Goal: Task Accomplishment & Management: Complete application form

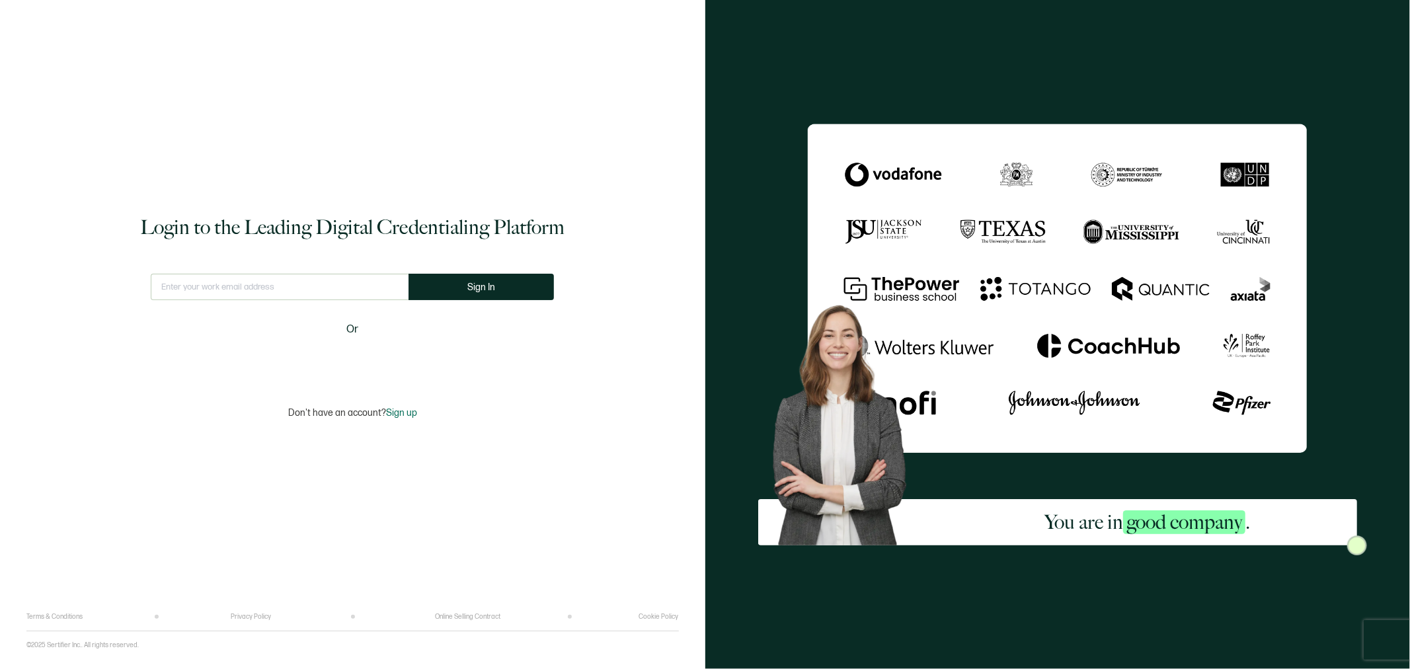
click at [287, 282] on input "text" at bounding box center [280, 287] width 258 height 26
type input "[EMAIL_ADDRESS][DOMAIN_NAME]"
click at [506, 285] on button "Sign In" at bounding box center [486, 287] width 145 height 26
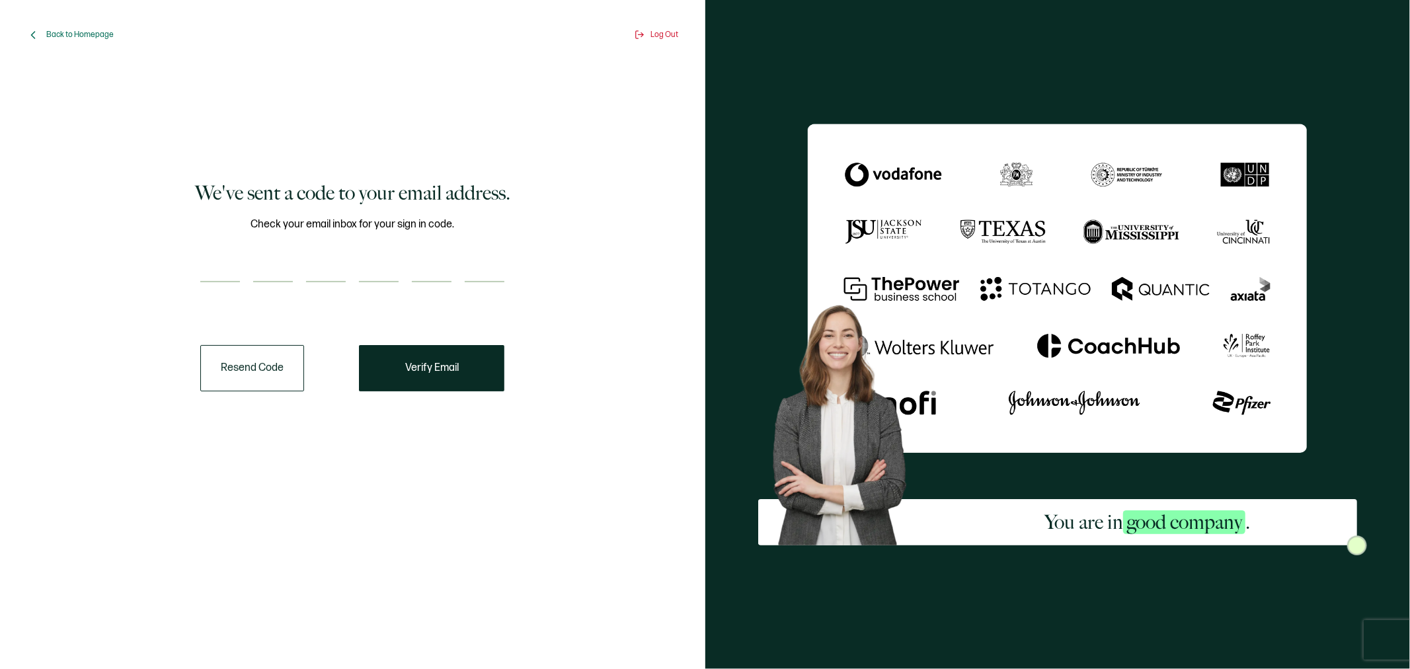
click at [275, 406] on div "We've sent a code to your email address. Check your email inbox for your sign i…" at bounding box center [352, 286] width 632 height 420
click at [222, 270] on input "number" at bounding box center [220, 269] width 40 height 26
type input "1"
type input "0"
type input "2"
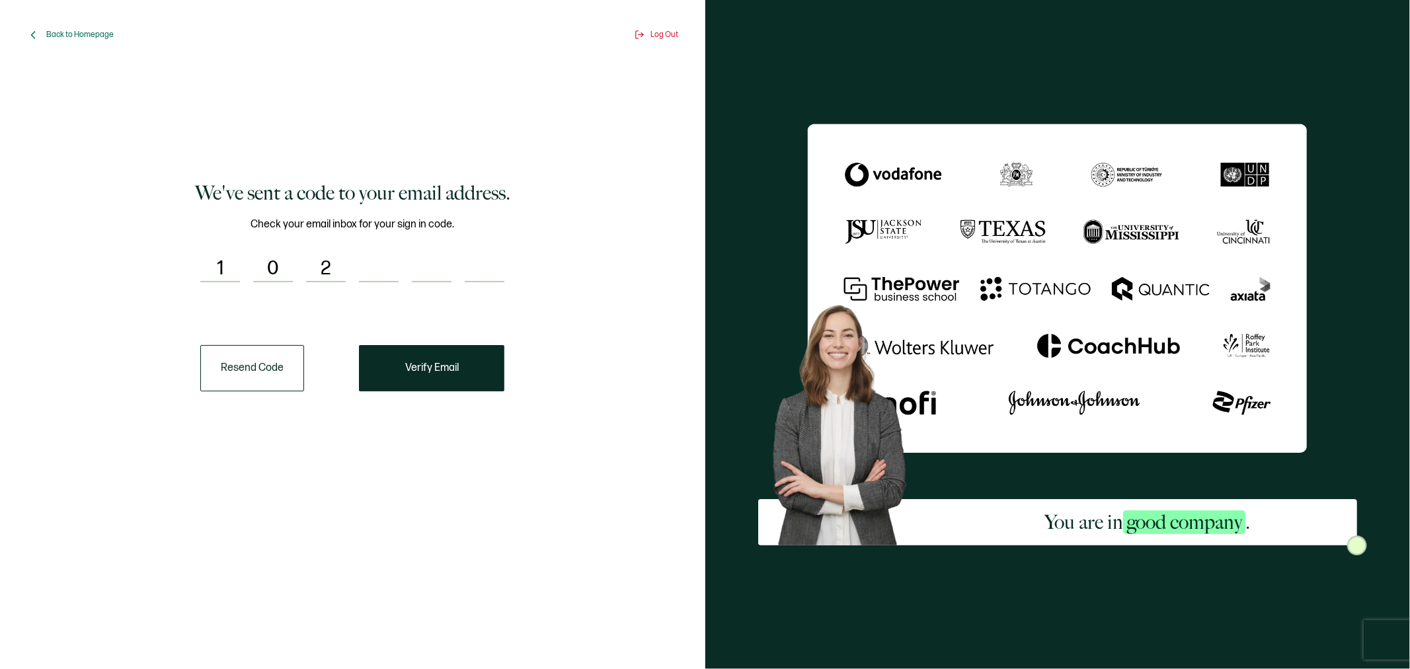
type input "6"
type input "5"
type input "6"
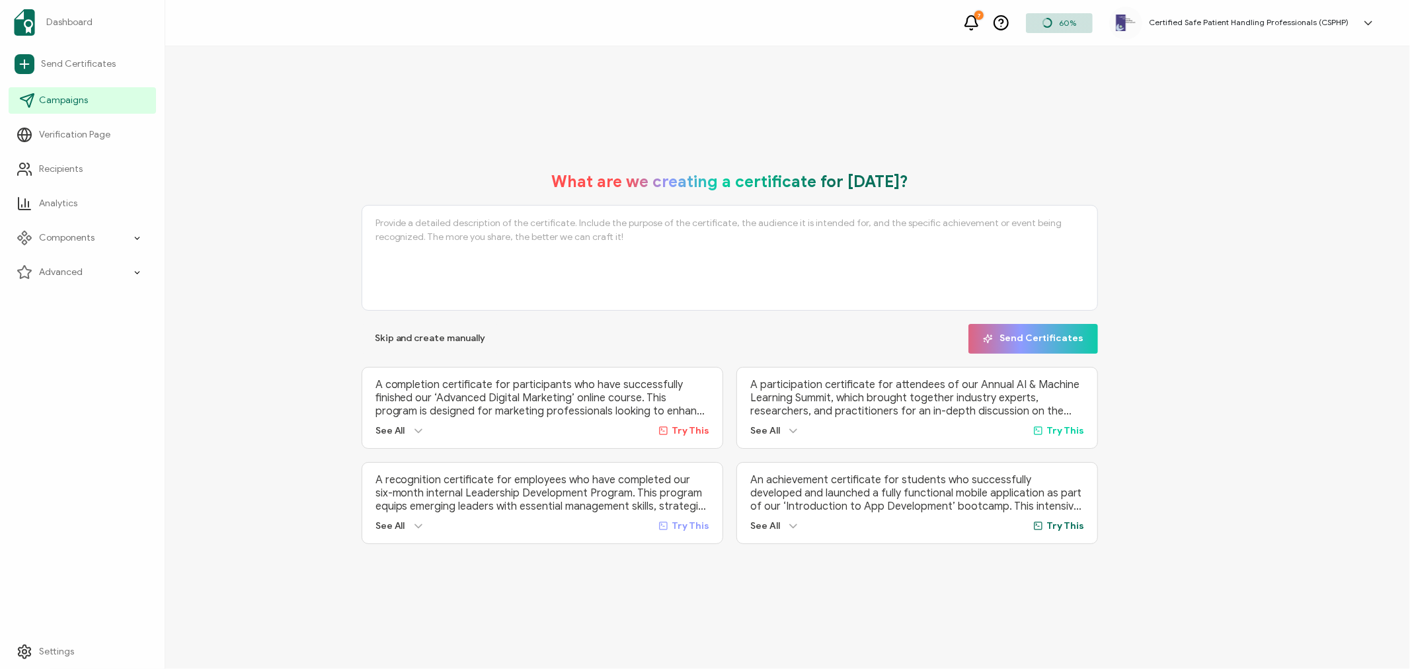
click at [49, 98] on span "Campaigns" at bounding box center [63, 100] width 49 height 13
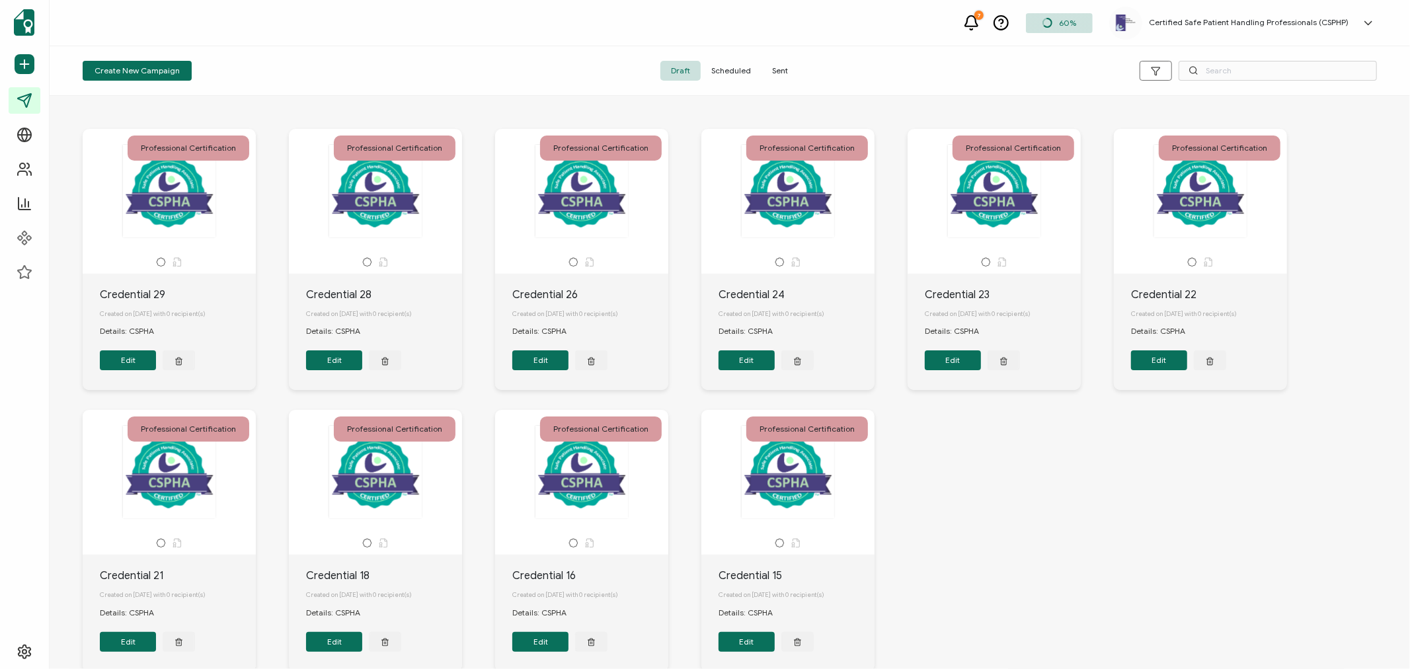
click at [779, 64] on span "Sent" at bounding box center [779, 71] width 37 height 20
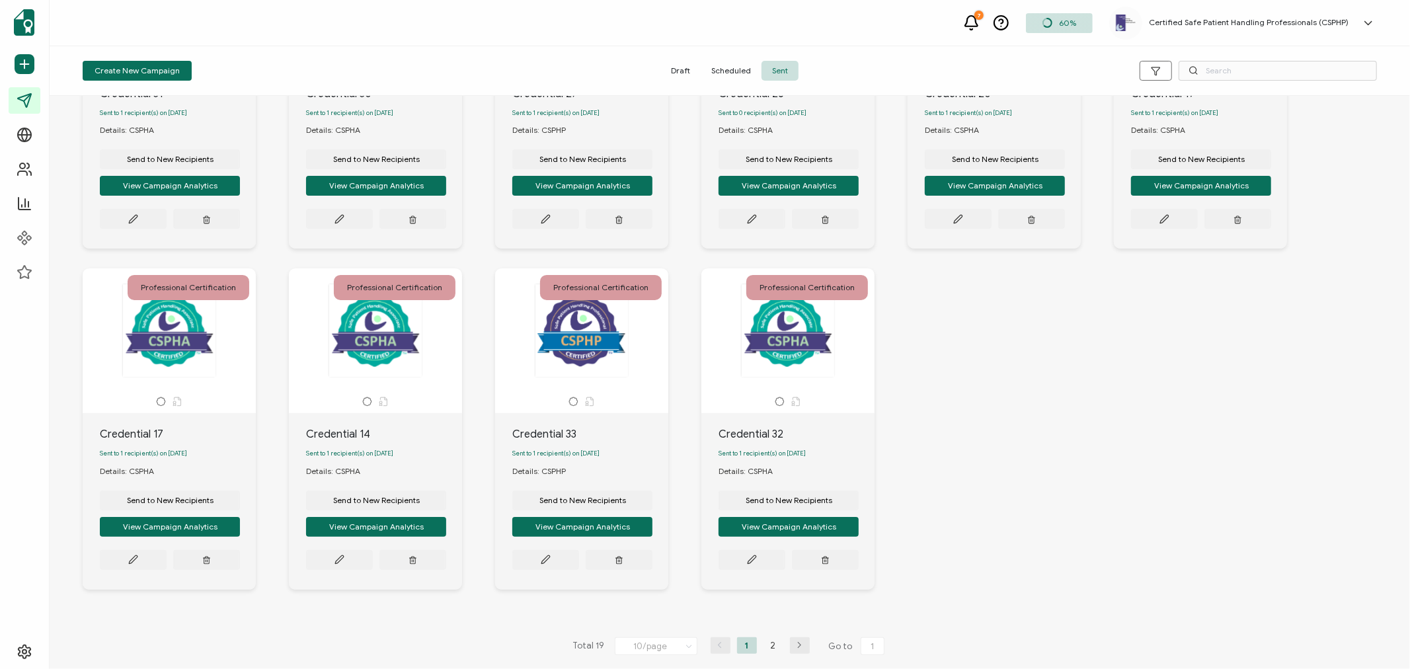
scroll to position [210, 0]
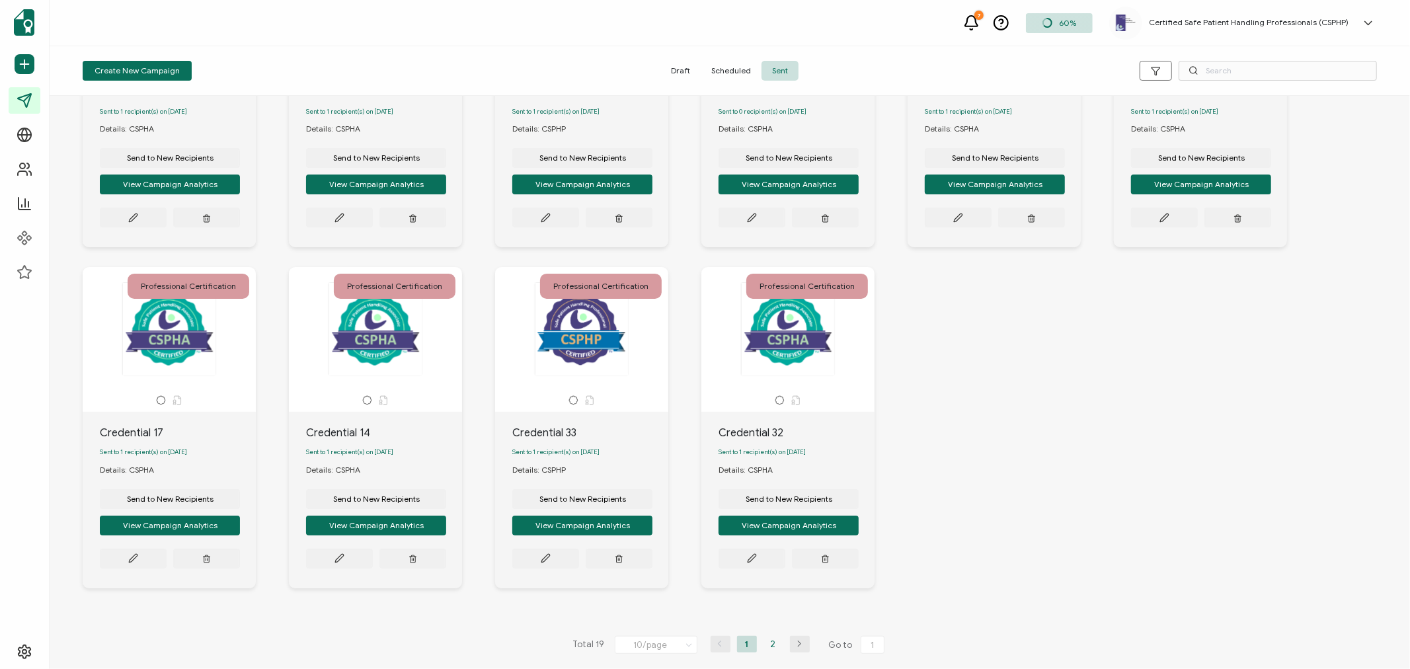
click at [771, 640] on li "2" at bounding box center [773, 644] width 20 height 17
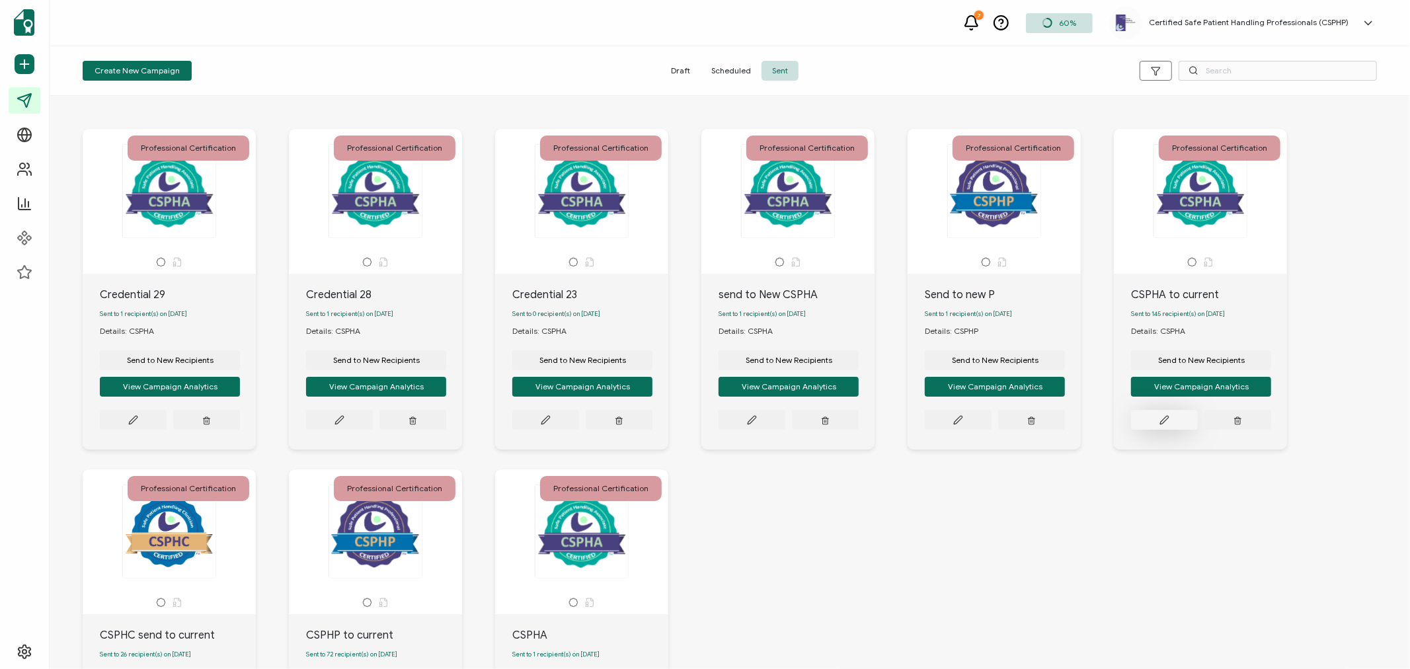
click at [1161, 421] on icon at bounding box center [1164, 420] width 10 height 10
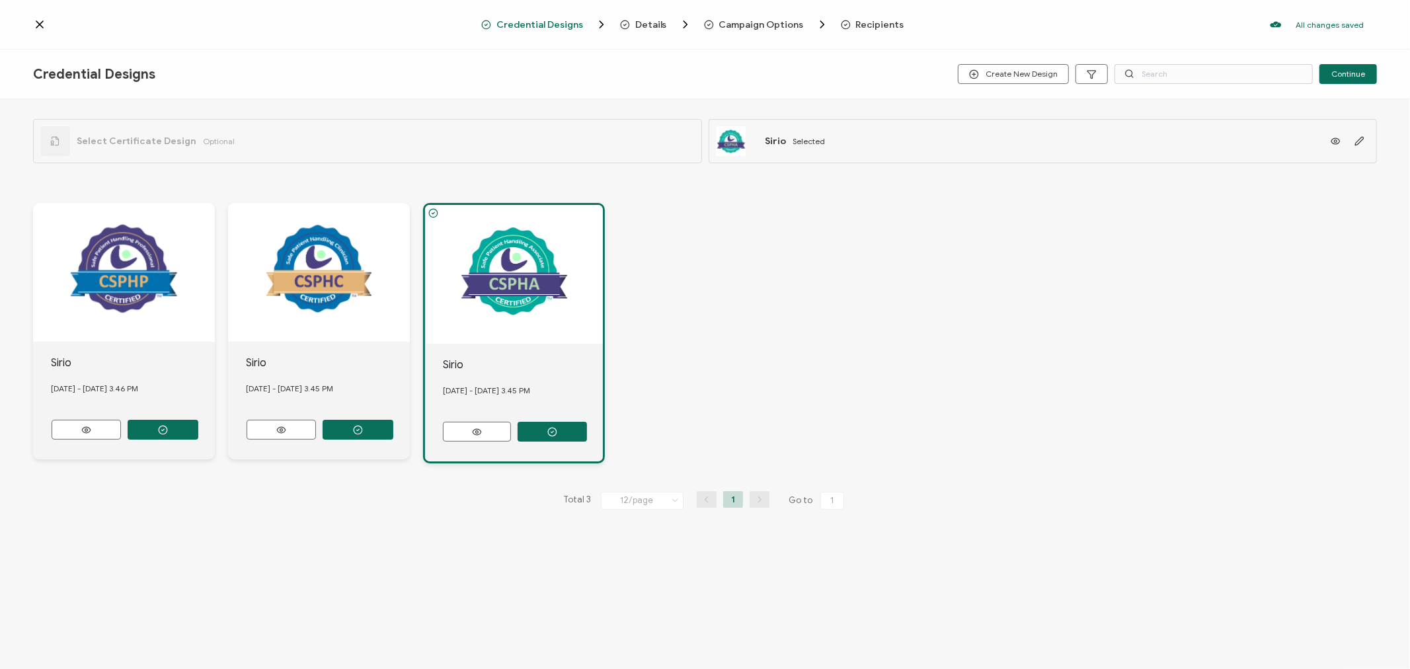
click at [856, 24] on span "Recipients" at bounding box center [880, 25] width 48 height 10
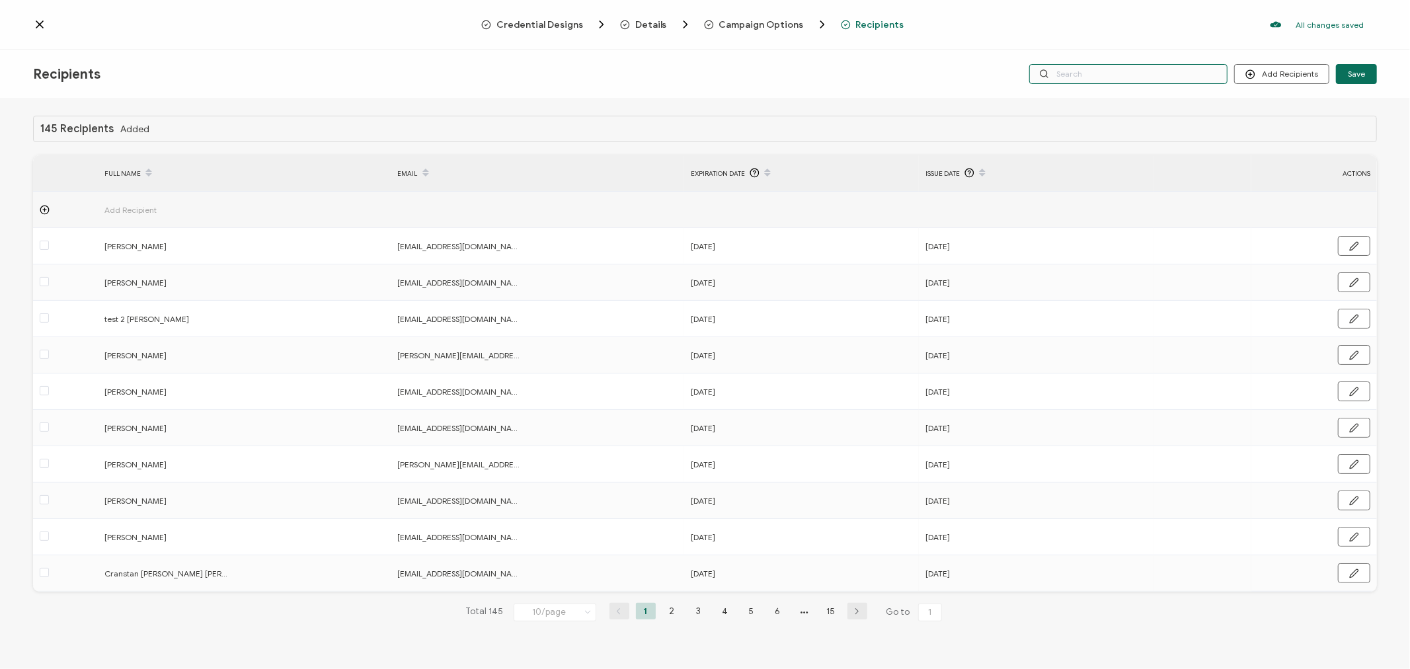
click at [1109, 75] on input "text" at bounding box center [1128, 74] width 198 height 20
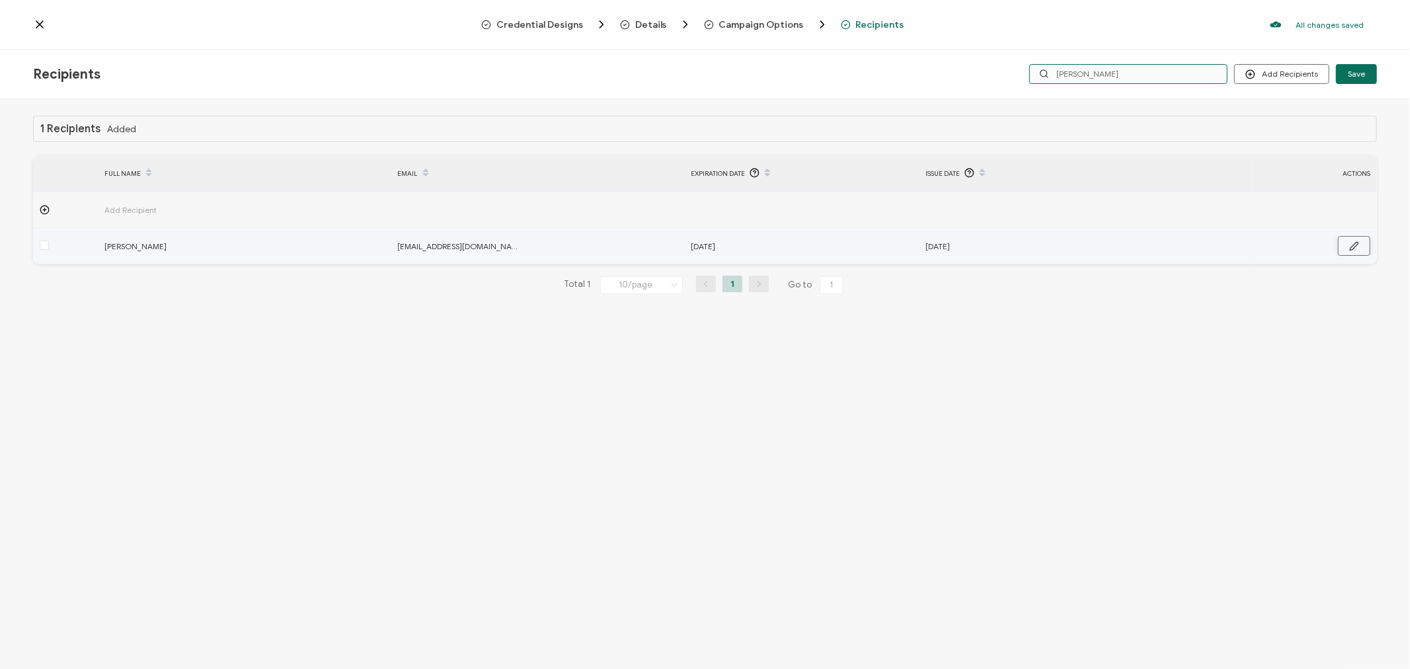
type input "[PERSON_NAME]"
click at [1350, 243] on icon "button" at bounding box center [1354, 246] width 10 height 10
click at [787, 245] on icon at bounding box center [794, 246] width 17 height 21
click at [787, 245] on input "text" at bounding box center [749, 246] width 116 height 21
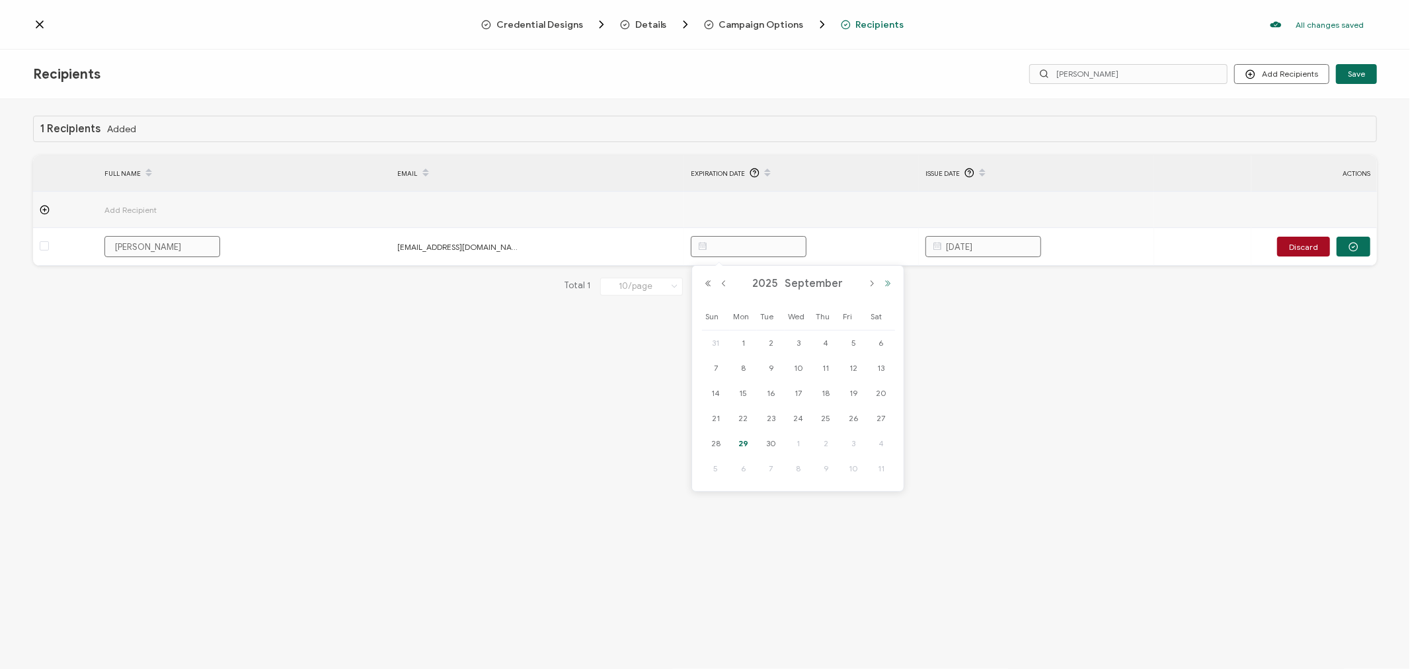
click at [886, 284] on button "Next Year" at bounding box center [888, 283] width 16 height 9
click at [870, 282] on button "Next Month" at bounding box center [872, 283] width 16 height 9
click at [742, 467] on span "30" at bounding box center [744, 469] width 16 height 16
type input "[DATE]"
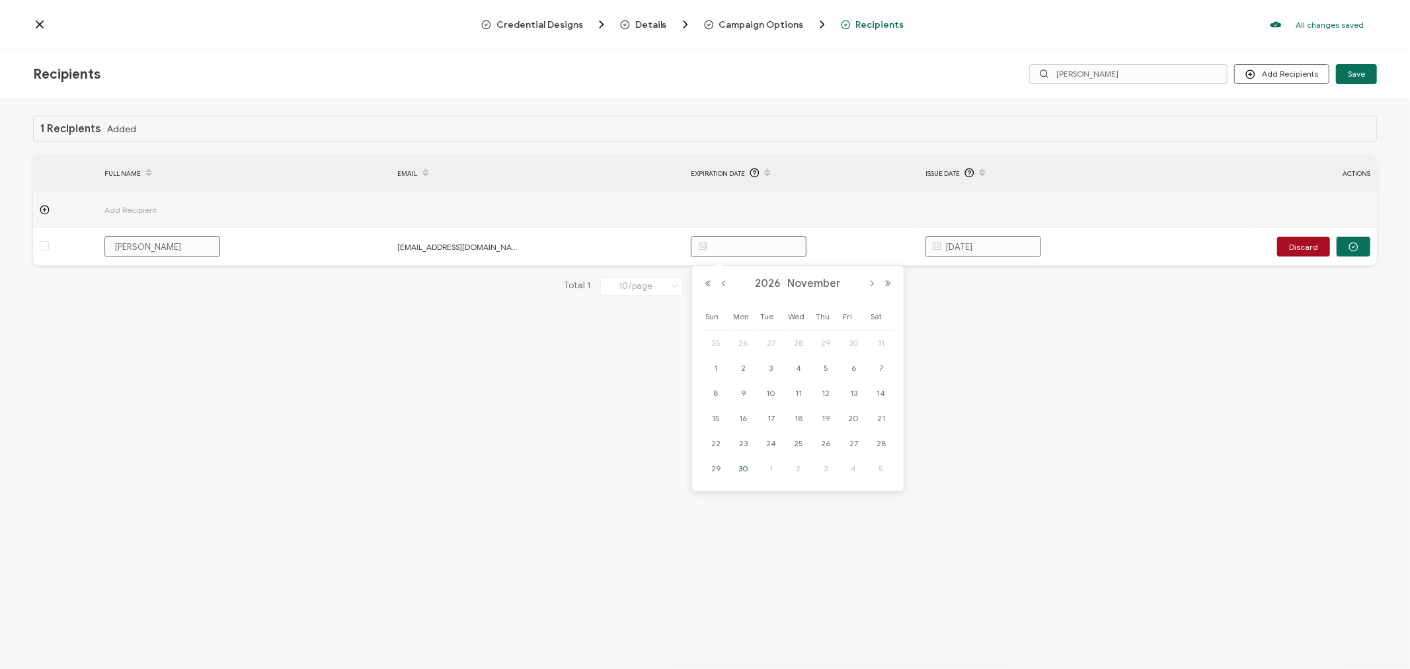
type input "[DATE]"
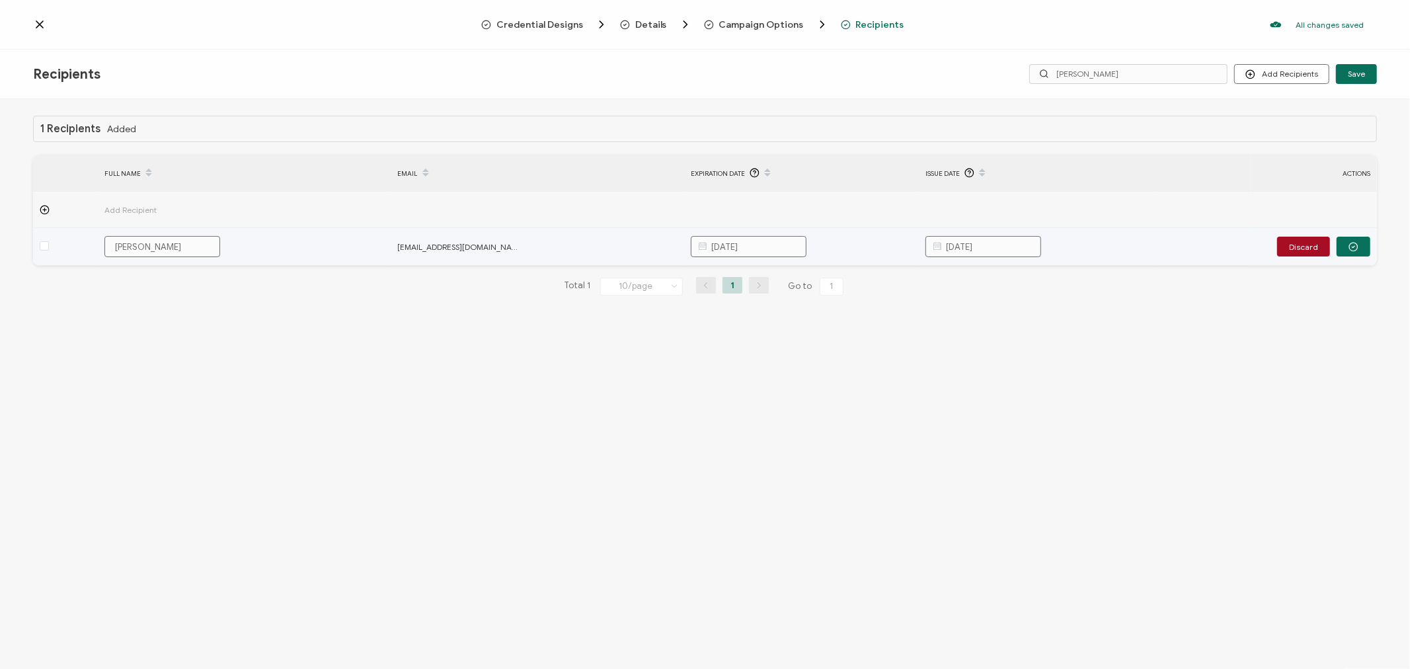
click at [1011, 246] on input "[DATE]" at bounding box center [983, 246] width 116 height 21
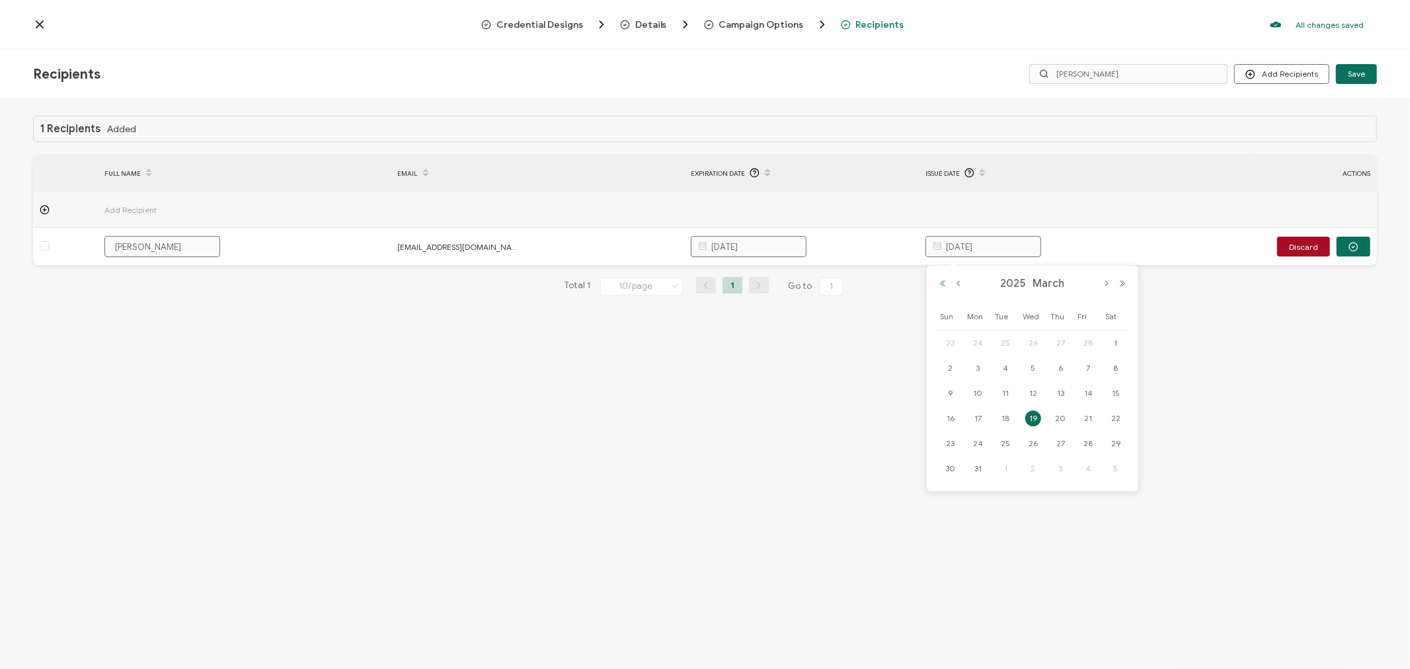
click at [944, 282] on button "Previous Year" at bounding box center [943, 283] width 16 height 9
click at [1104, 282] on button "Next Month" at bounding box center [1106, 283] width 16 height 9
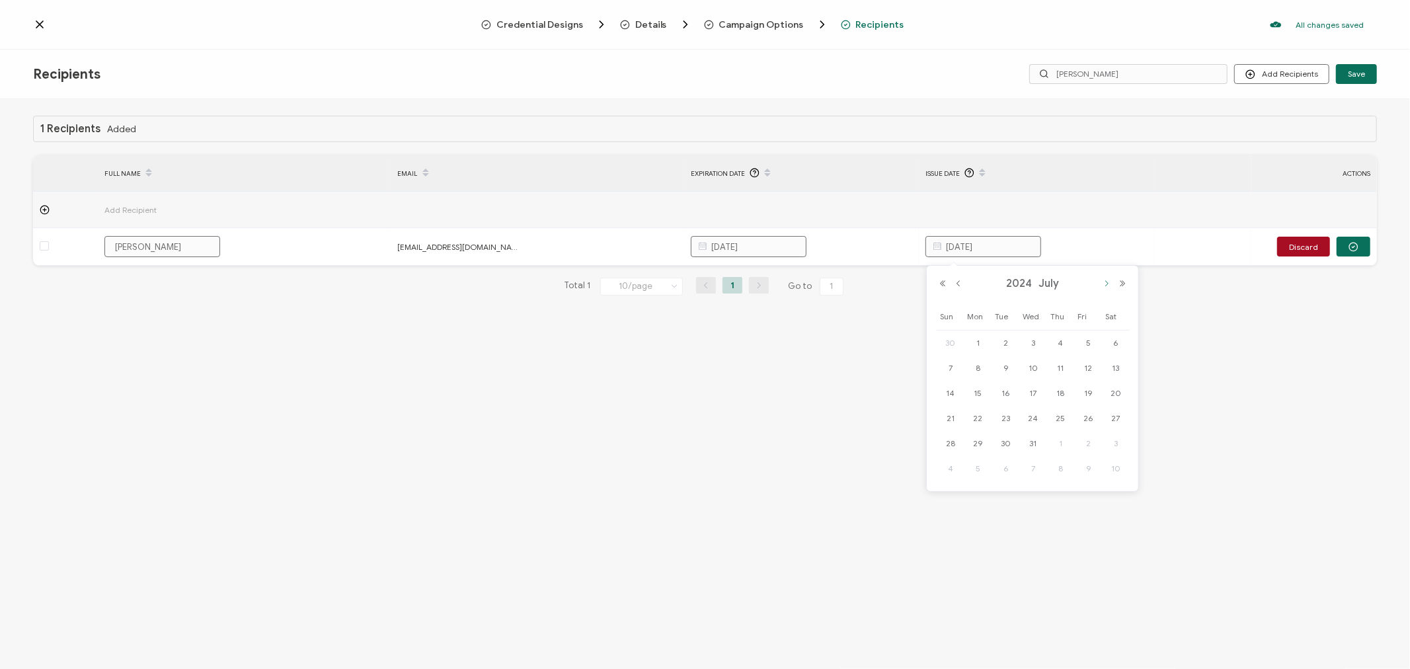
click at [1104, 282] on button "Next Month" at bounding box center [1106, 283] width 16 height 9
click at [1064, 420] on span "21" at bounding box center [1061, 418] width 16 height 16
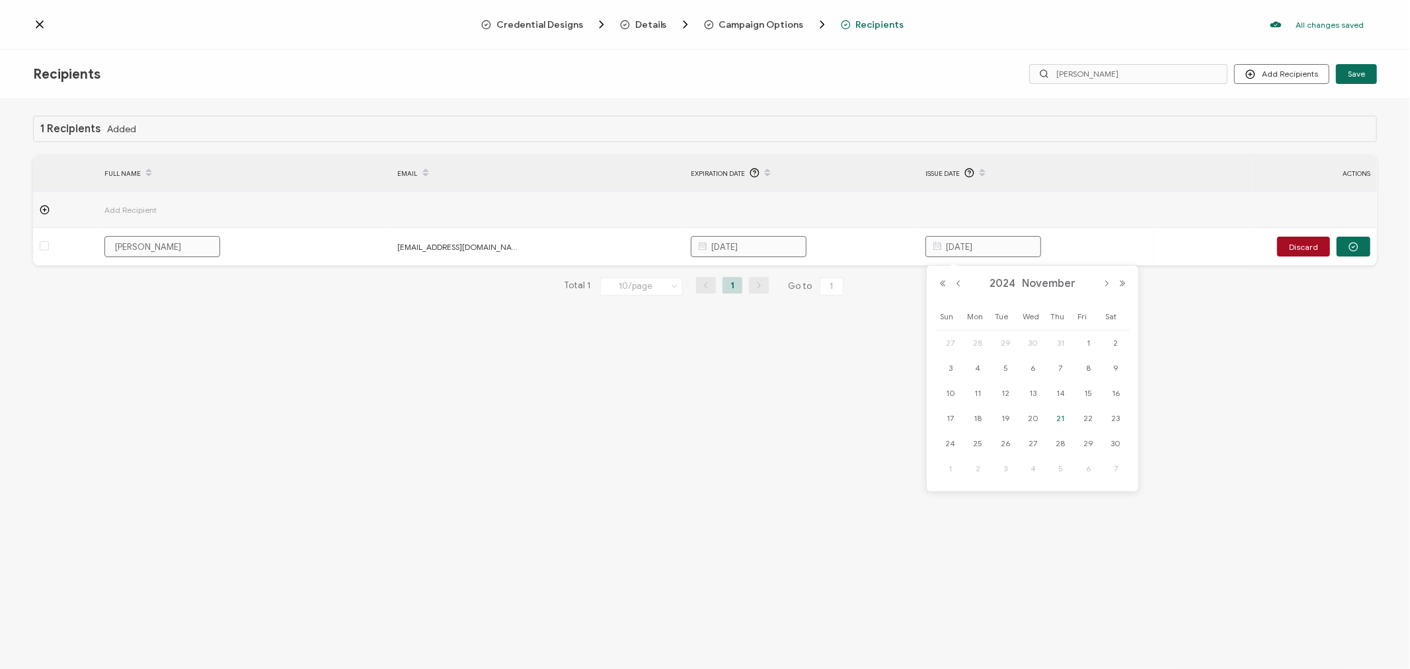
type input "[DATE]"
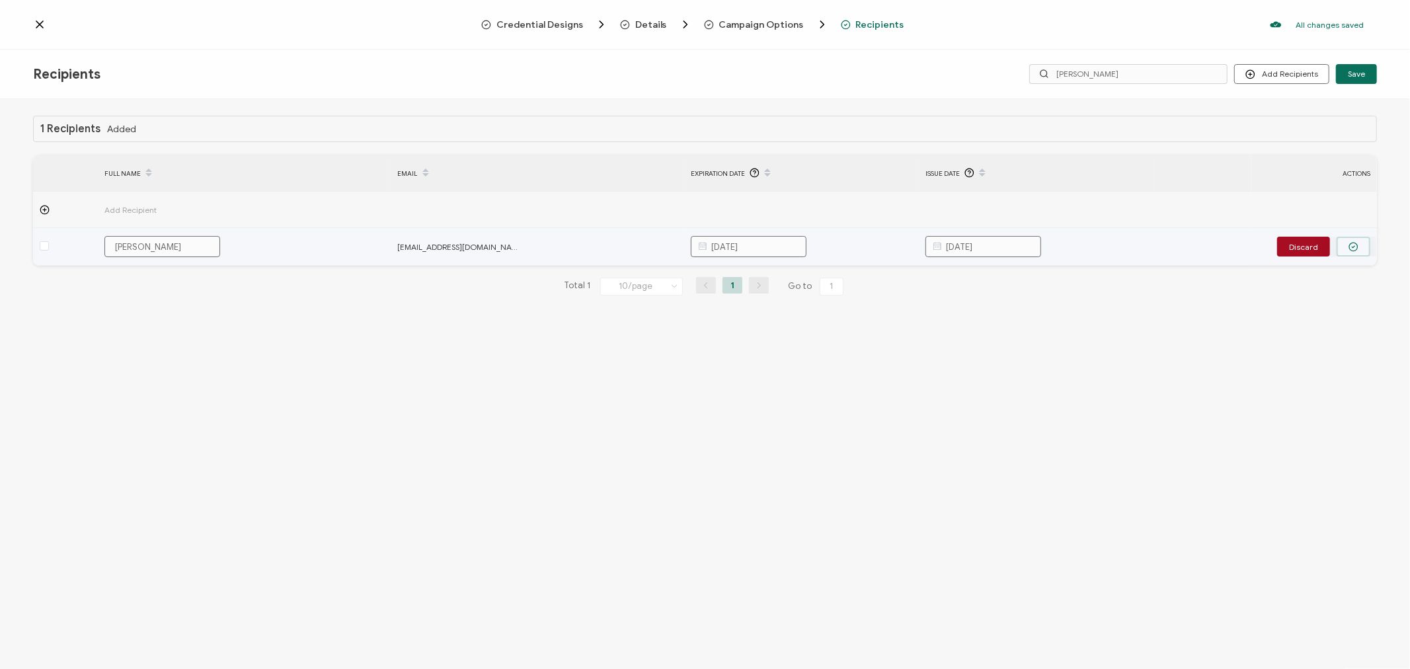
click at [1357, 248] on circle "button" at bounding box center [1353, 247] width 9 height 9
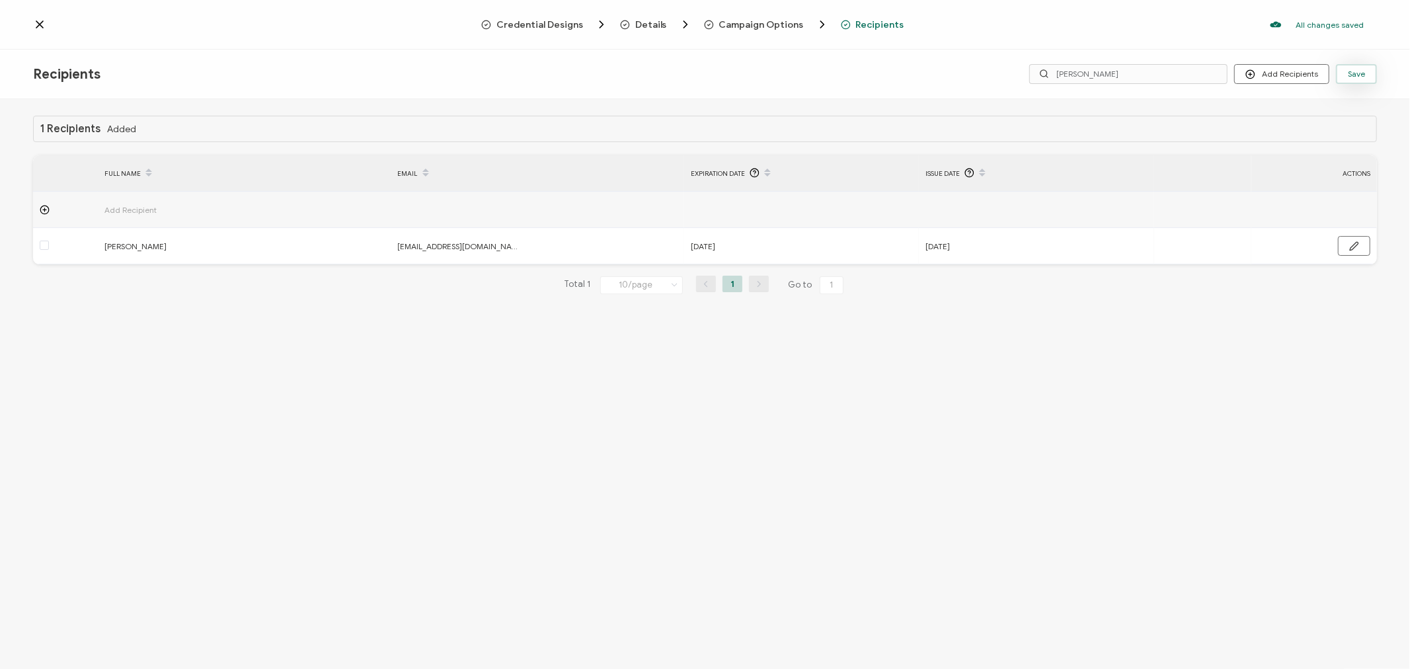
click at [1355, 71] on span "Save" at bounding box center [1356, 74] width 17 height 8
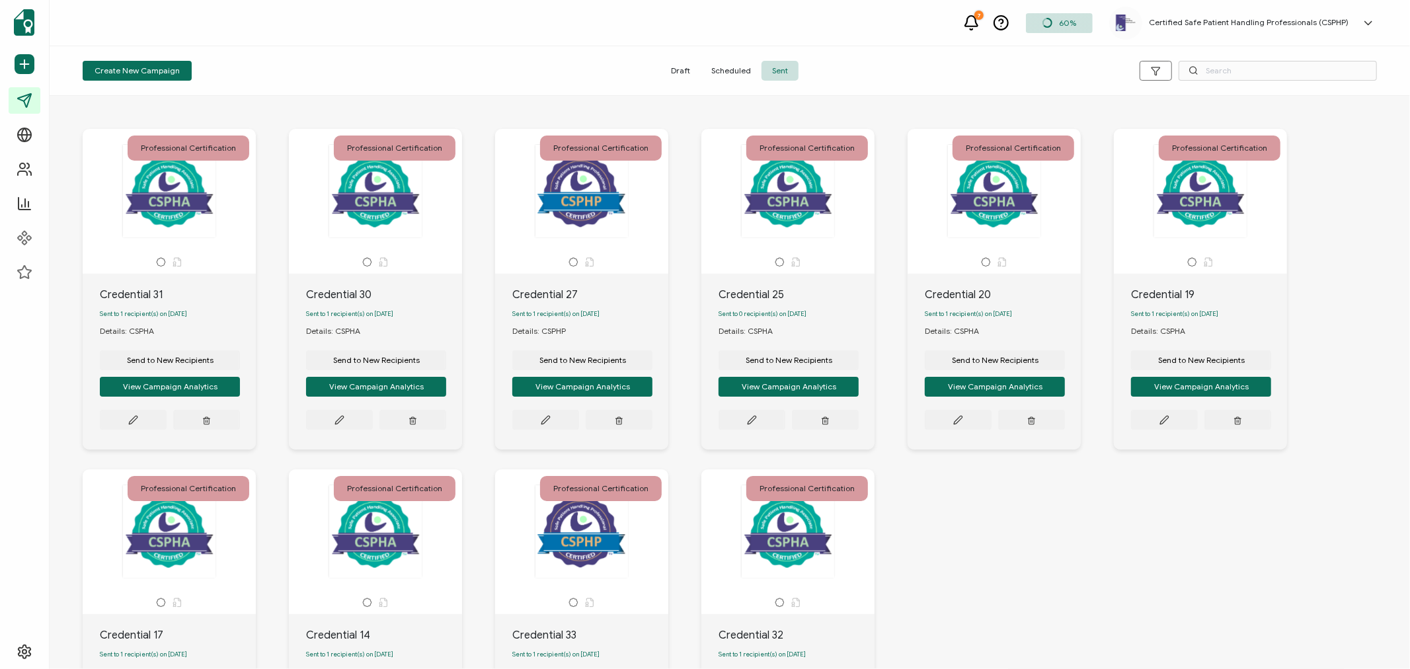
scroll to position [210, 0]
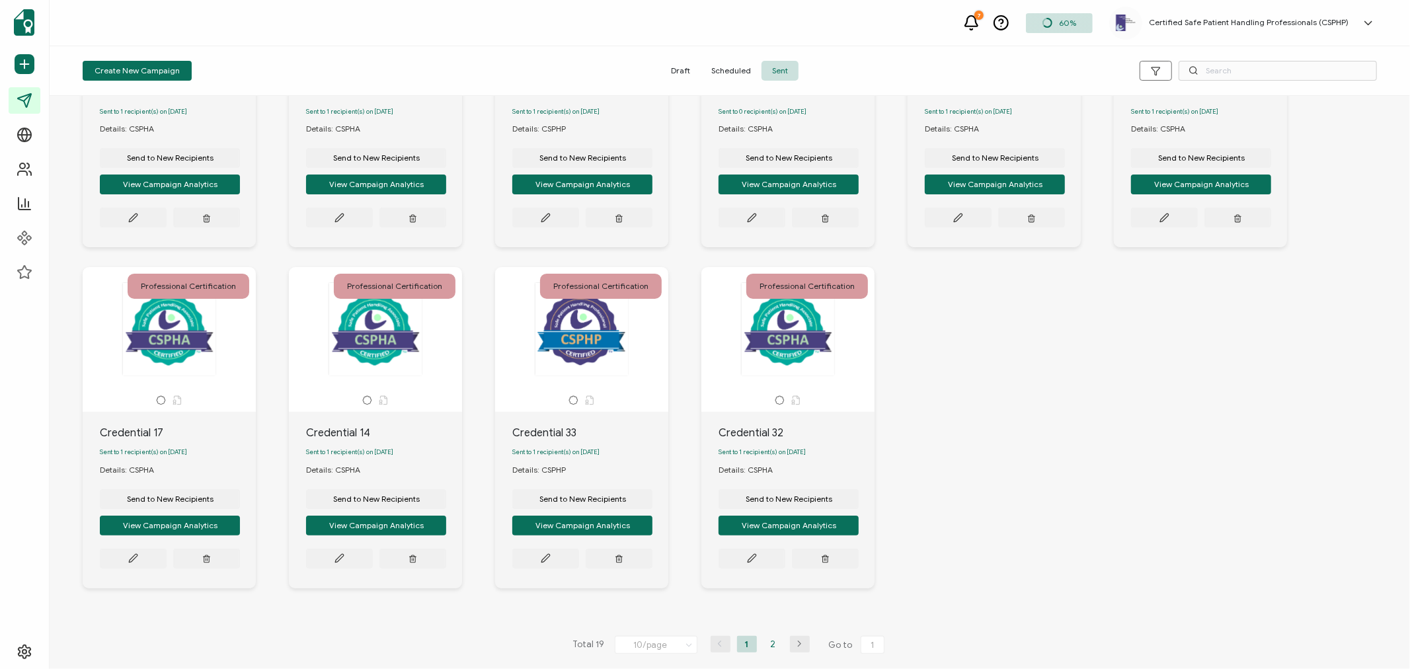
click at [767, 644] on li "2" at bounding box center [773, 644] width 20 height 17
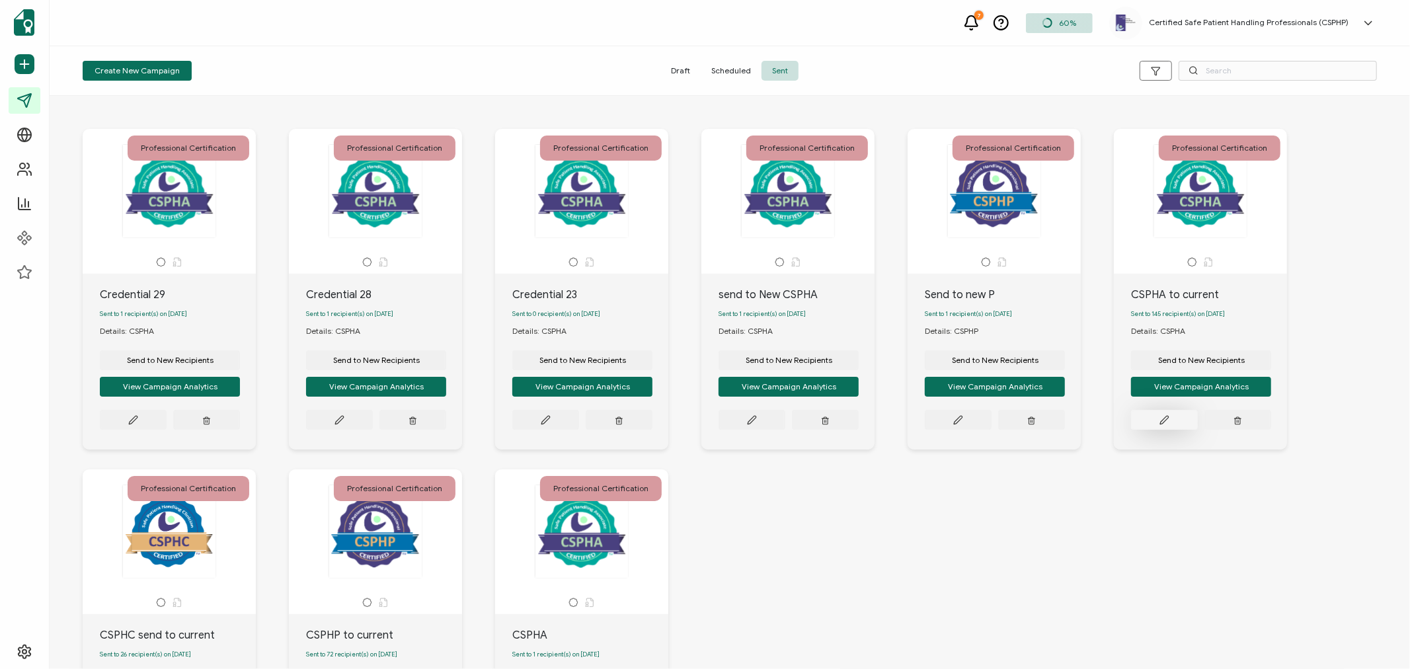
click at [1161, 420] on icon at bounding box center [1164, 420] width 10 height 10
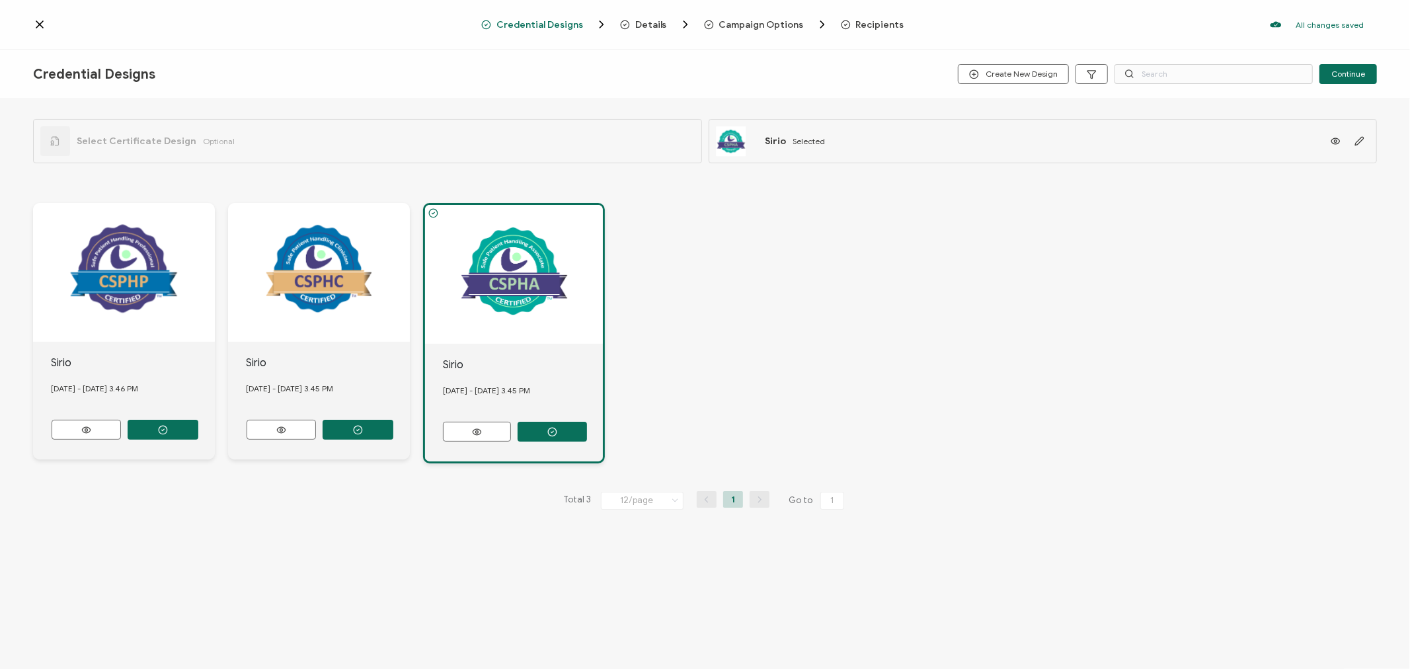
click at [879, 21] on span "Recipients" at bounding box center [880, 25] width 48 height 10
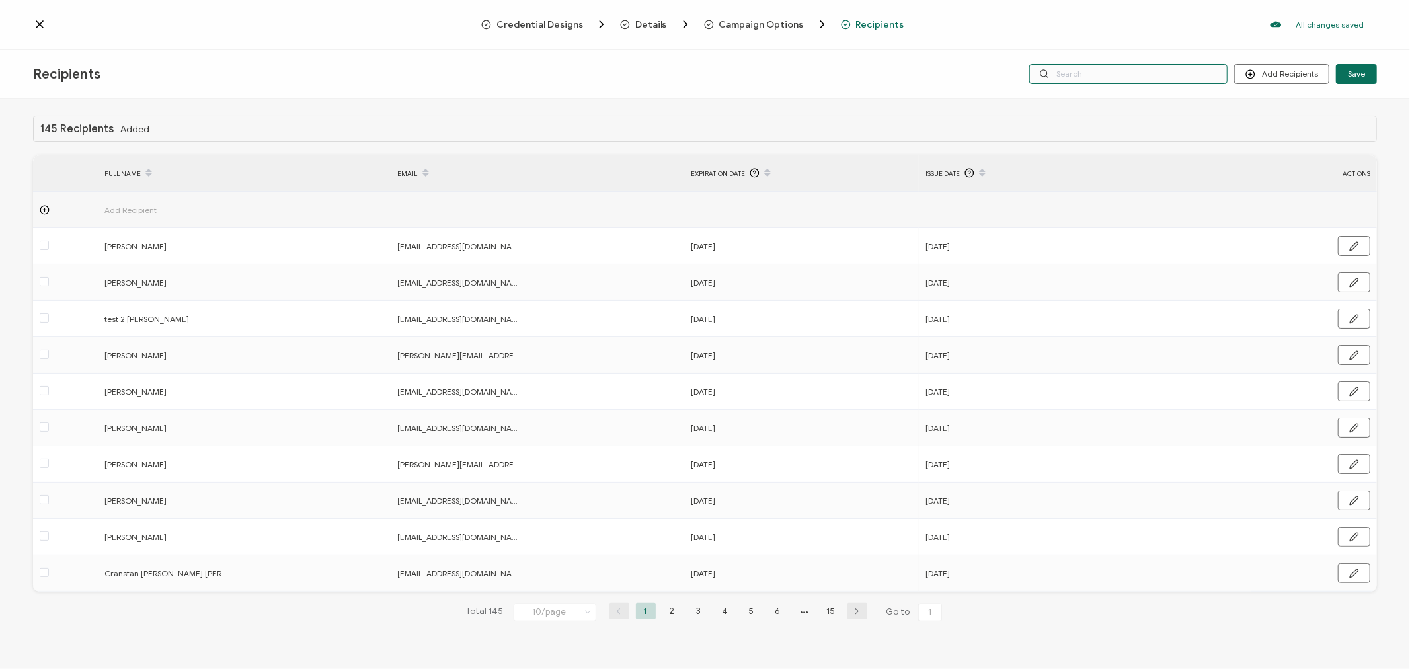
click at [1112, 75] on input "text" at bounding box center [1128, 74] width 198 height 20
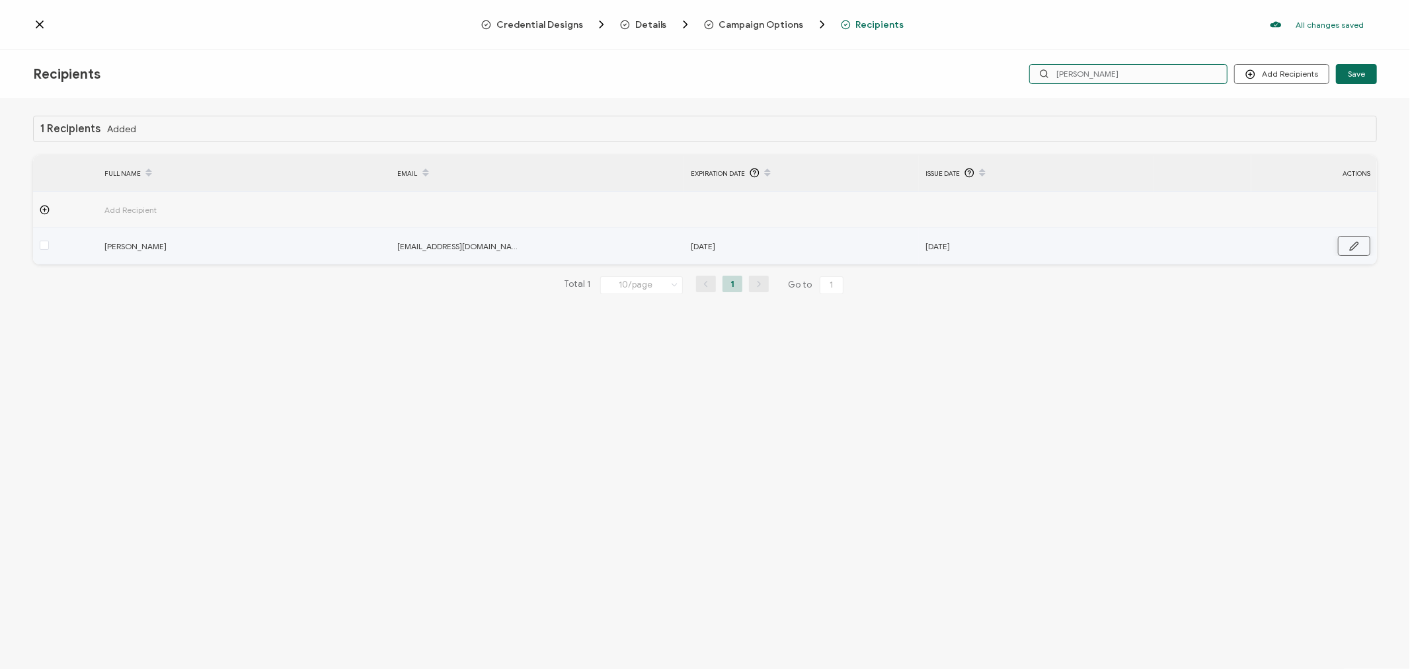
type input "[PERSON_NAME]"
click at [1360, 243] on button "button" at bounding box center [1354, 246] width 32 height 20
click at [757, 242] on input "[DATE]" at bounding box center [749, 246] width 116 height 21
type input "[DATE]"
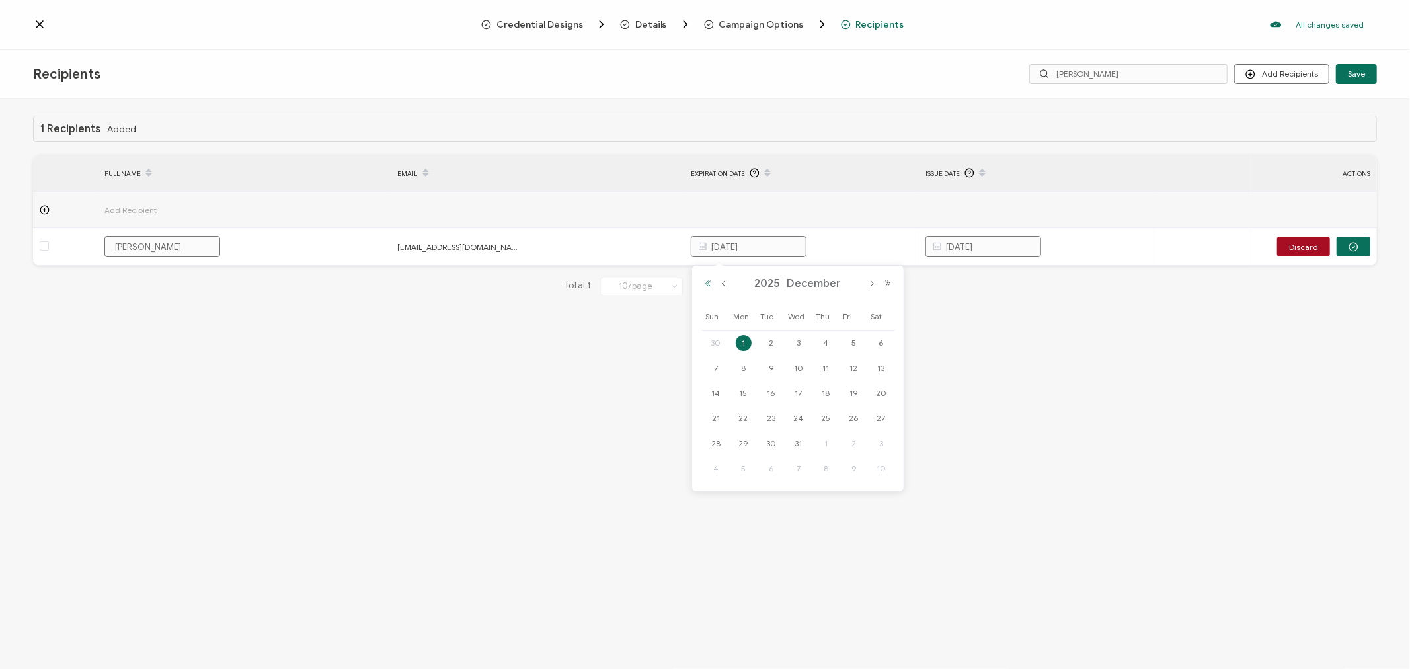
type input "[DATE]"
click at [710, 286] on button "Previous Year" at bounding box center [708, 283] width 16 height 9
click at [724, 287] on button "Previous Month" at bounding box center [724, 283] width 16 height 9
click at [714, 470] on span "30" at bounding box center [716, 469] width 16 height 16
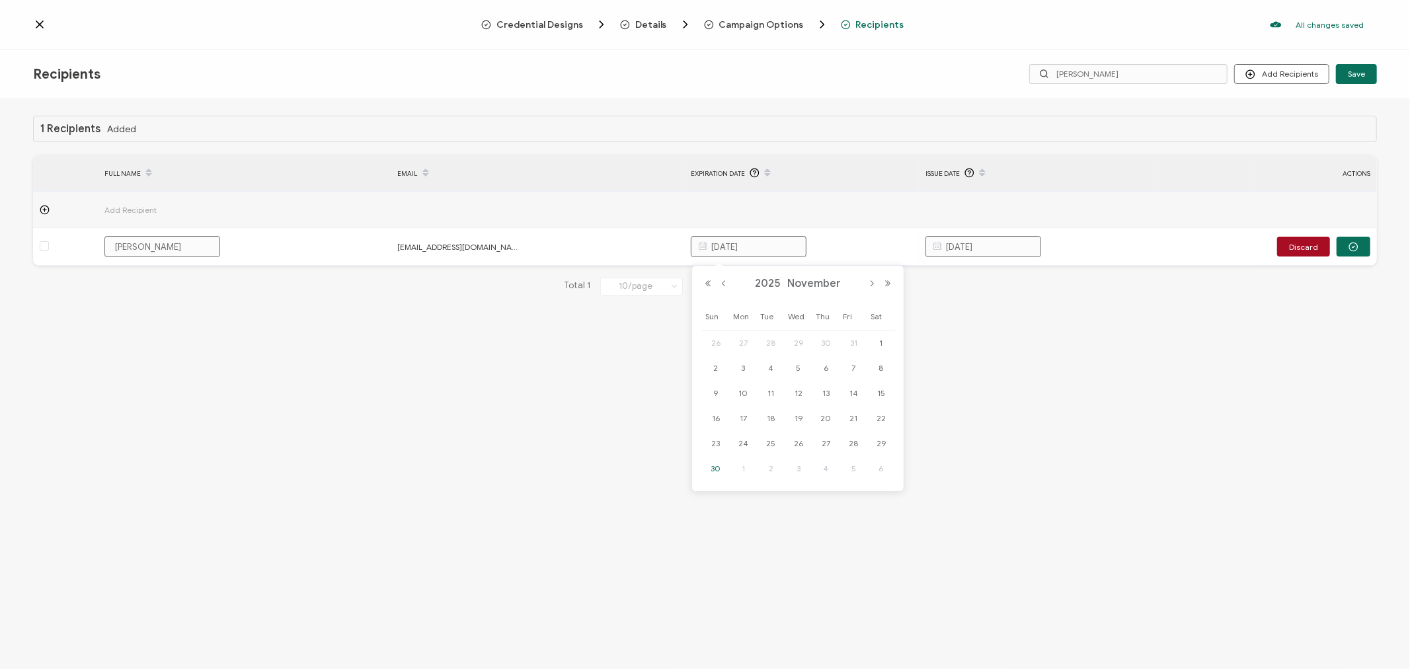
type input "[DATE]"
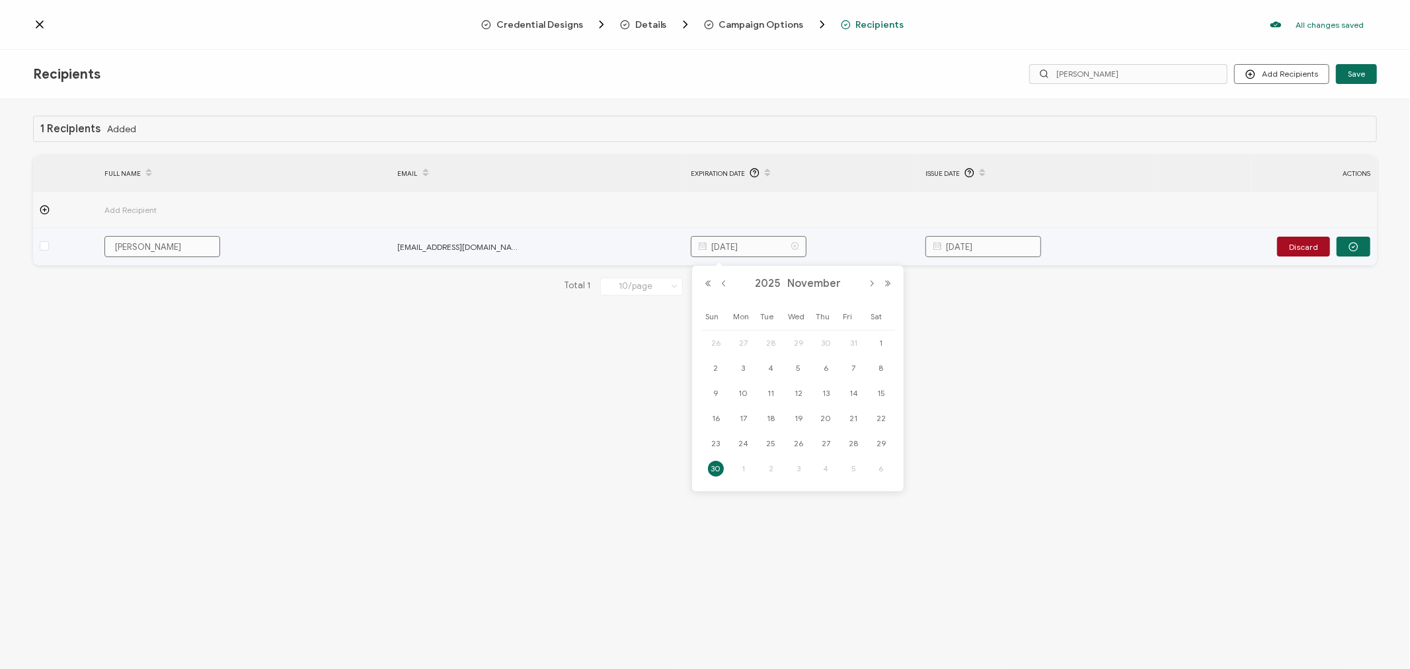
click at [783, 247] on input "[DATE]" at bounding box center [749, 246] width 116 height 21
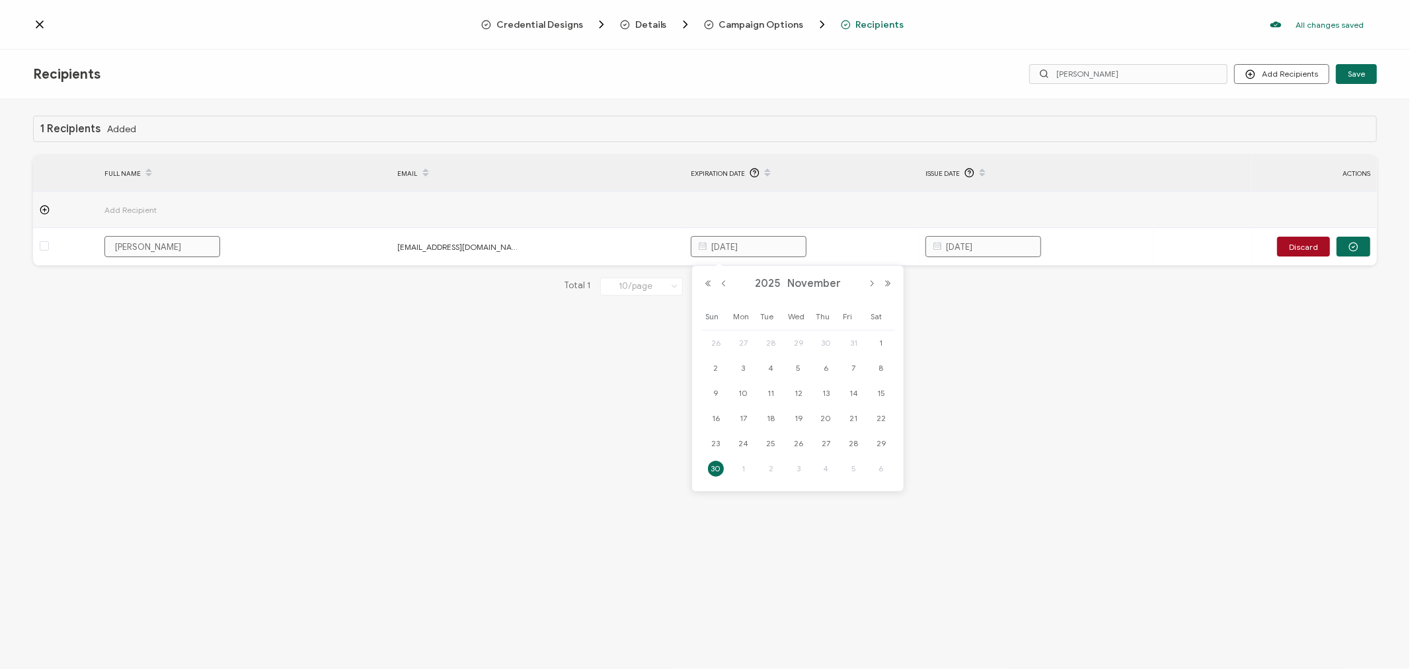
type input "[DATE]"
click at [966, 459] on div "1 Recipients Added FULL NAME EMAIL Expiration Date Issue Date ACTIONS Add Recip…" at bounding box center [705, 385] width 1410 height 573
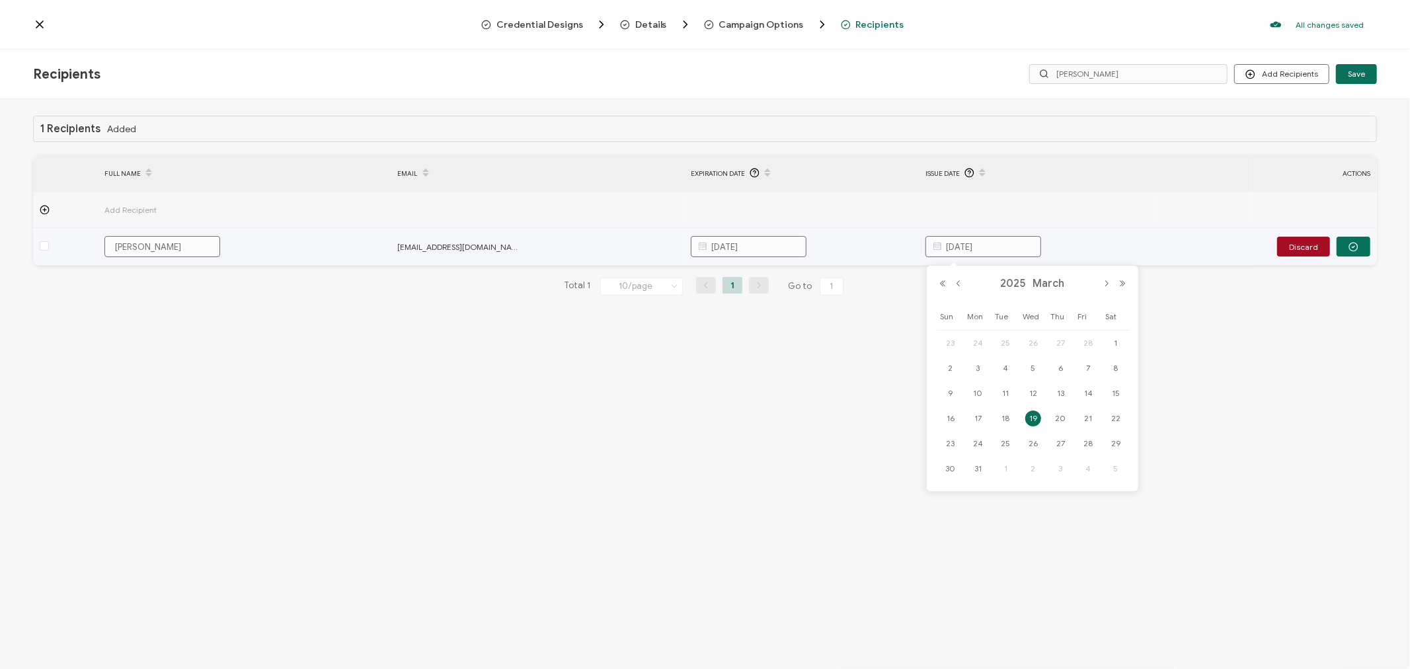
click at [1003, 245] on input "[DATE]" at bounding box center [983, 246] width 116 height 21
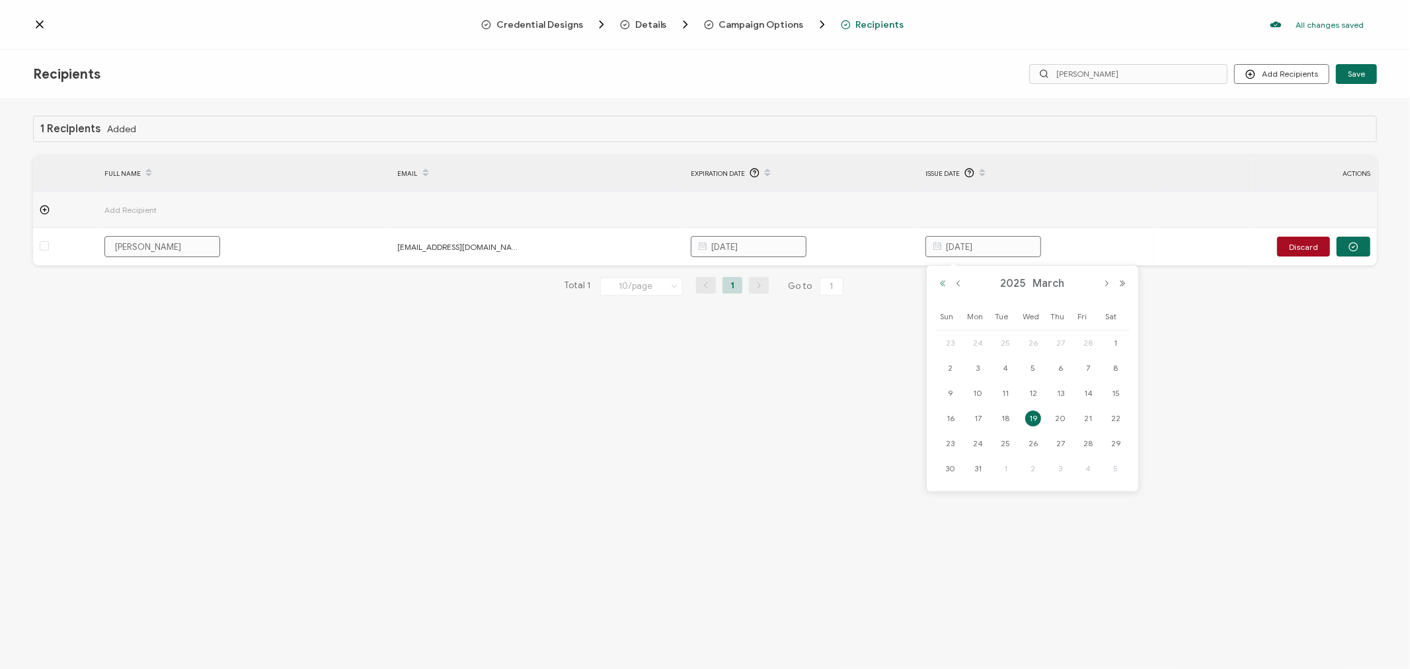
click at [944, 287] on button "Previous Year" at bounding box center [943, 283] width 16 height 9
click at [1104, 282] on button "Next Month" at bounding box center [1106, 283] width 16 height 9
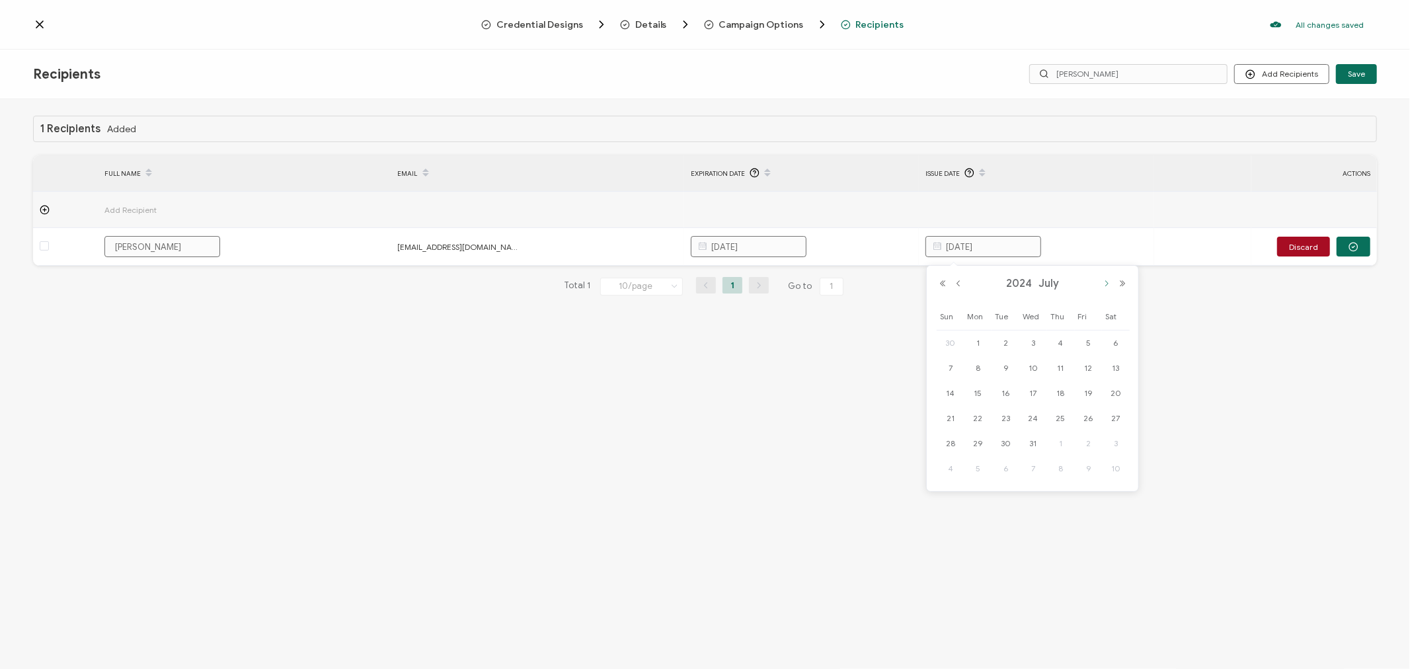
click at [1104, 282] on button "Next Month" at bounding box center [1106, 283] width 16 height 9
click at [975, 446] on span "25" at bounding box center [978, 444] width 16 height 16
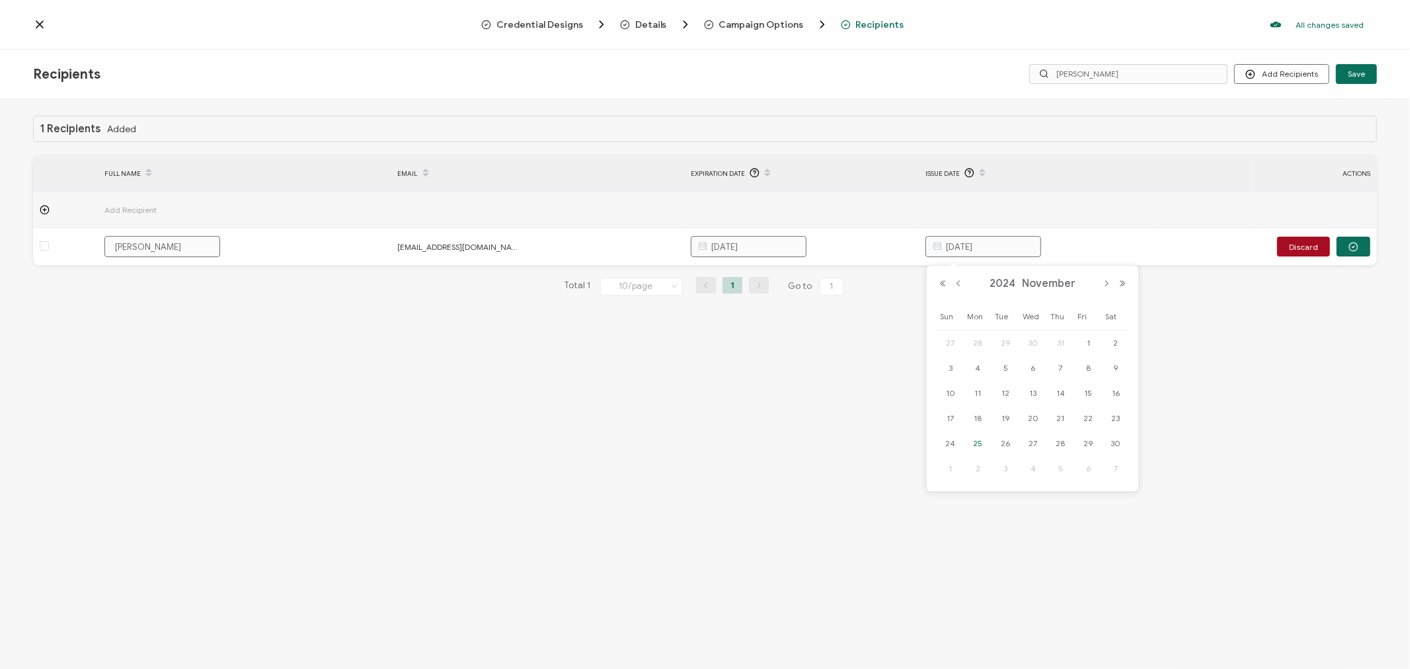
type input "[DATE]"
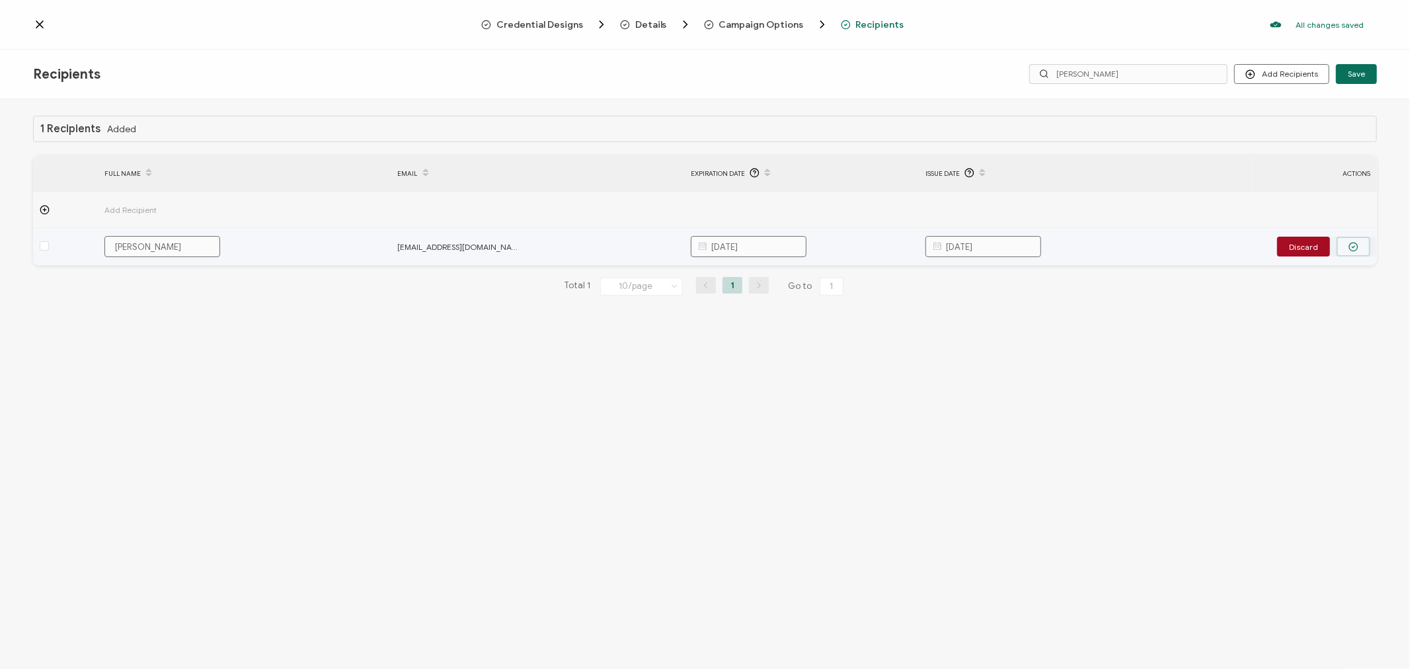
click at [1356, 249] on icon "button" at bounding box center [1353, 247] width 10 height 10
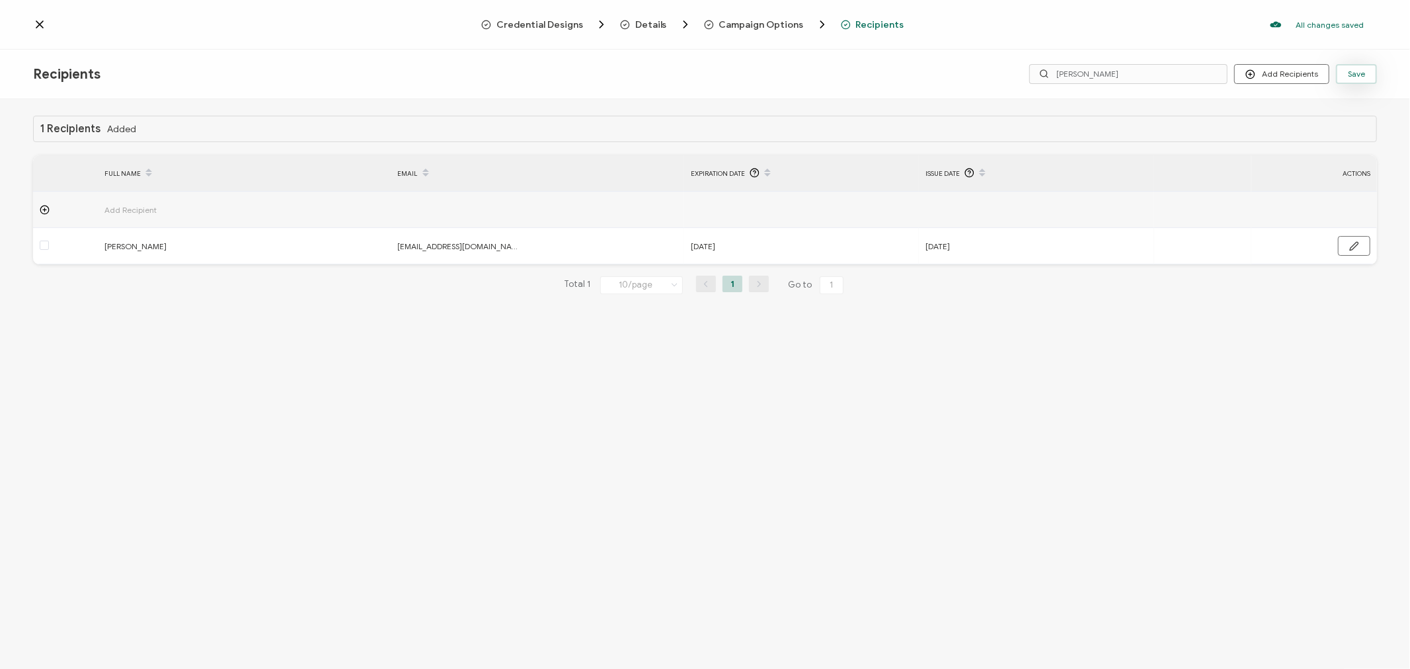
click at [1363, 80] on button "Save" at bounding box center [1356, 74] width 41 height 20
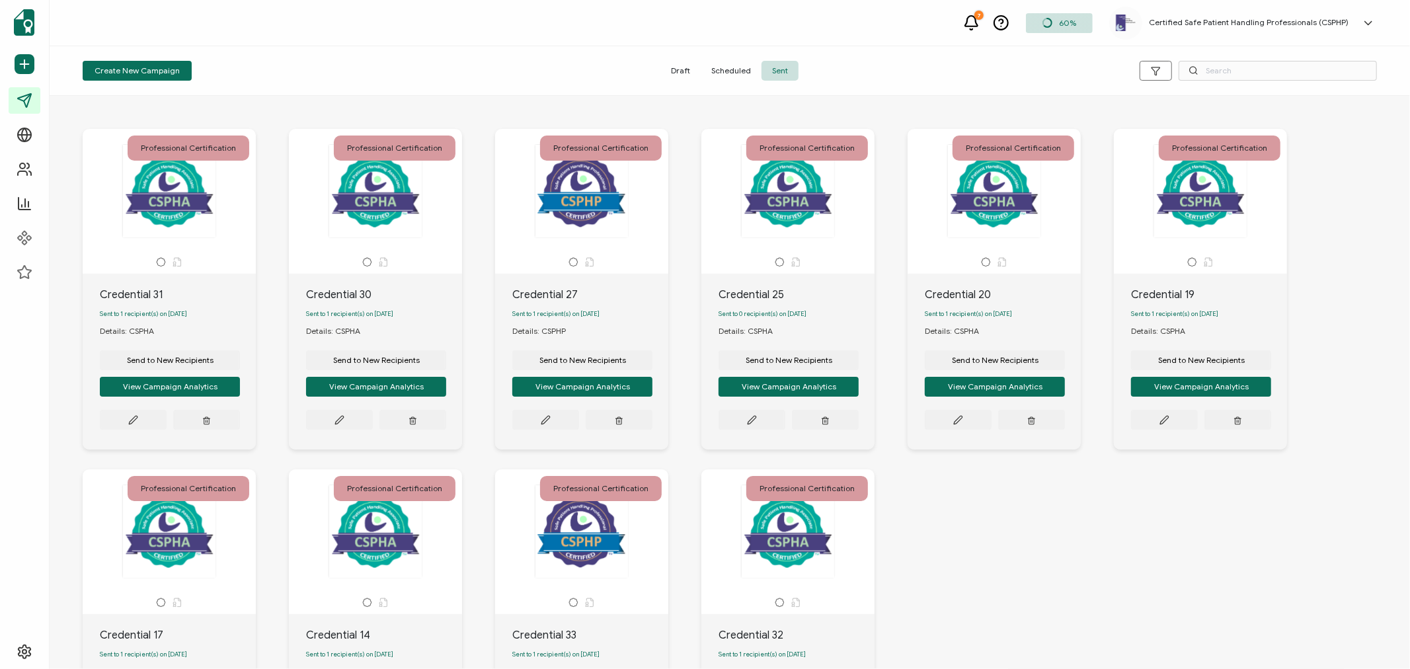
click at [775, 73] on span "Sent" at bounding box center [779, 71] width 37 height 20
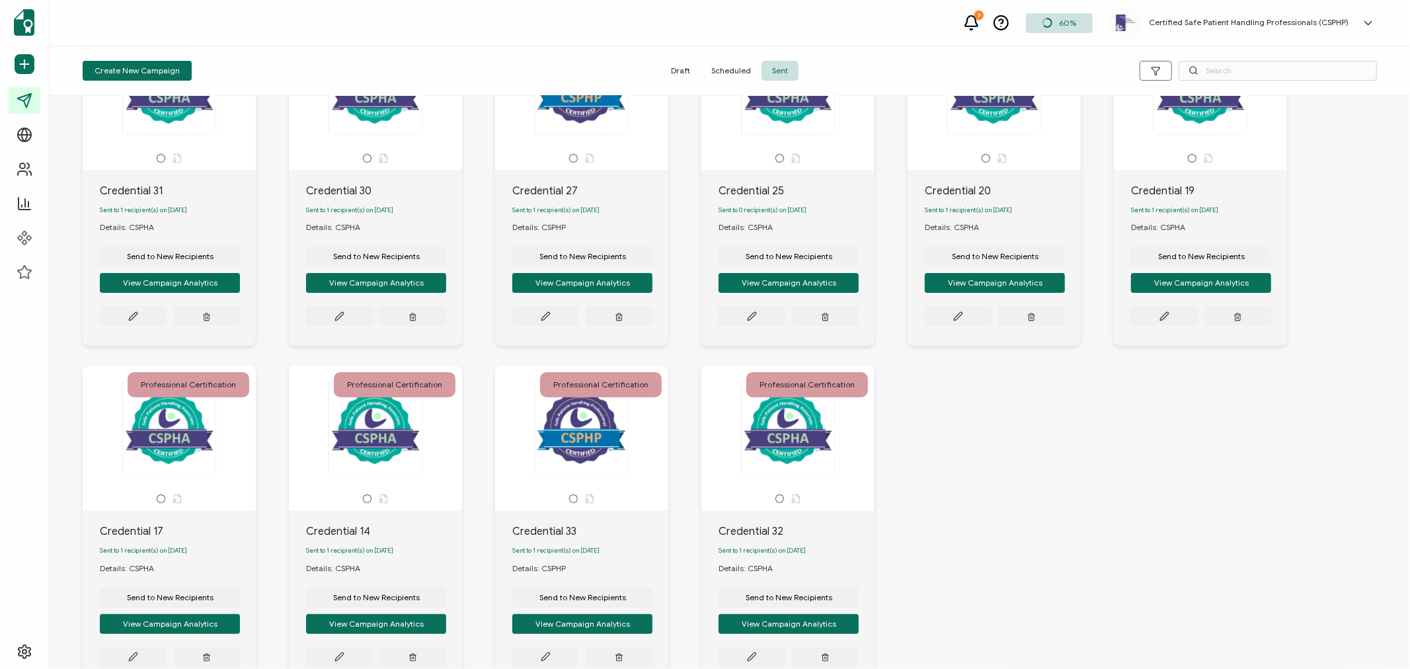
scroll to position [210, 0]
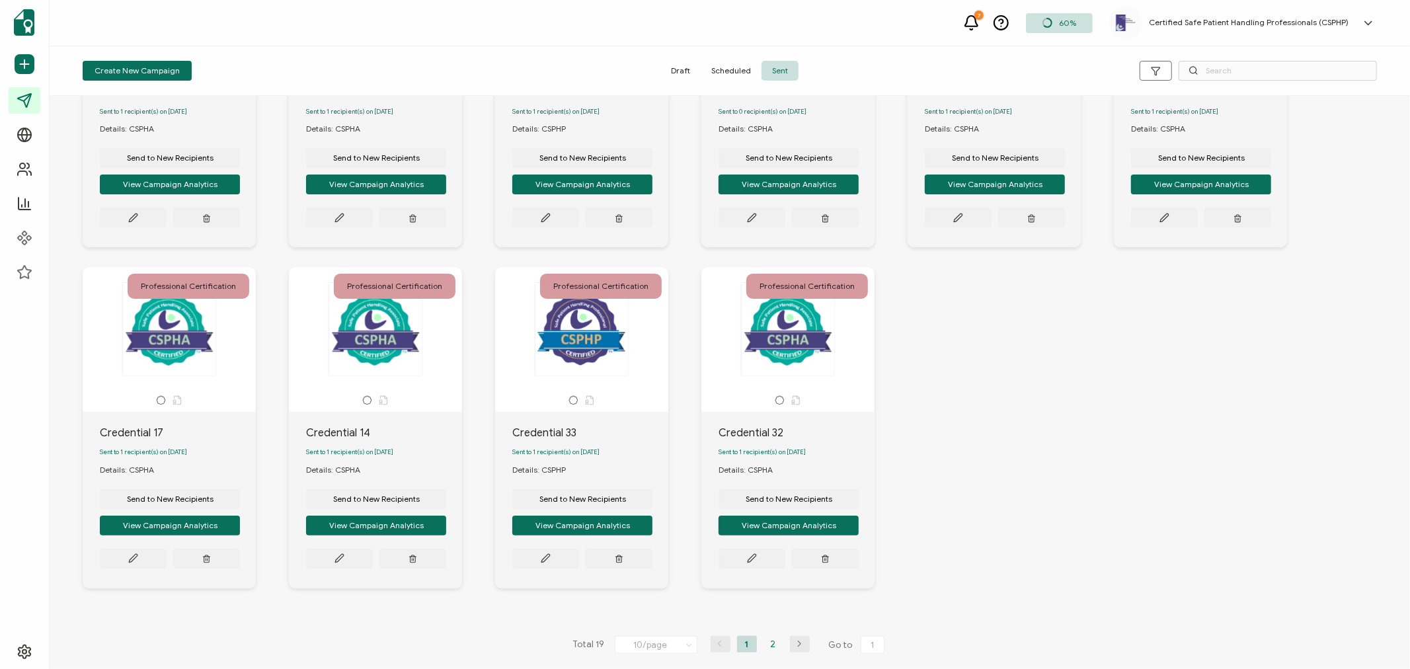
click at [773, 644] on li "2" at bounding box center [773, 644] width 20 height 17
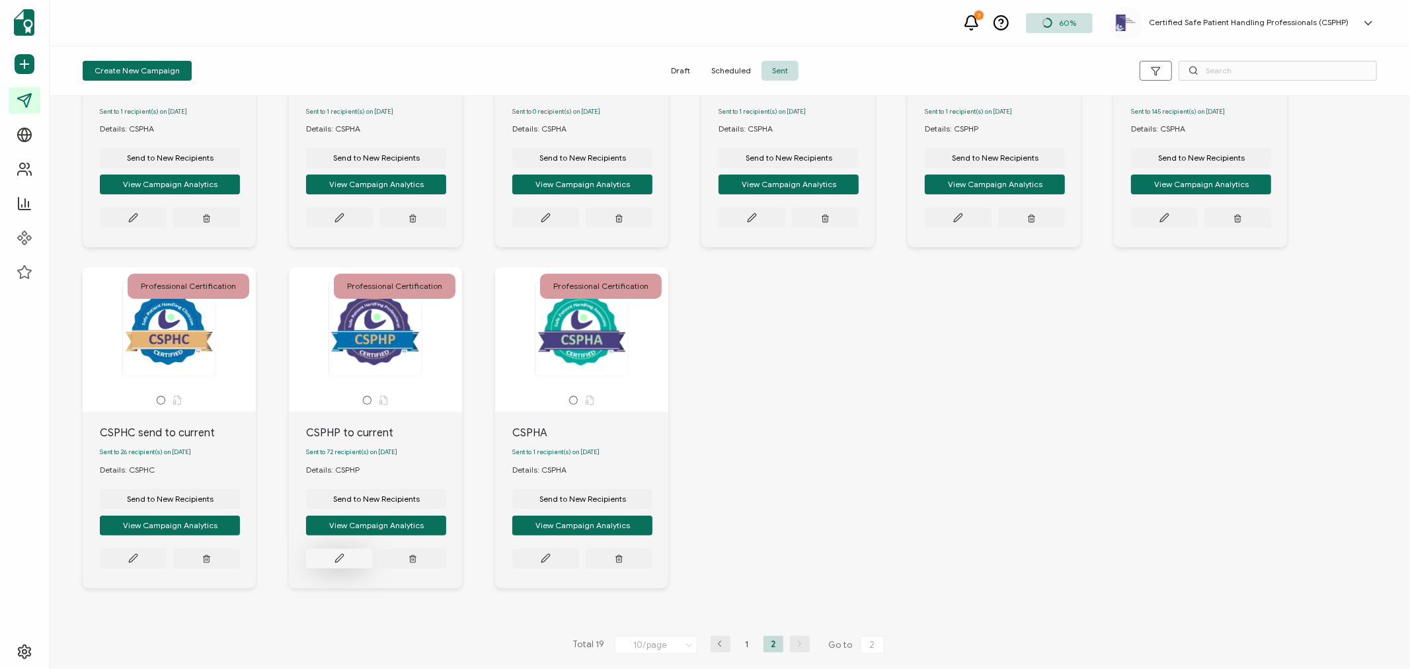
click at [342, 553] on icon at bounding box center [339, 558] width 10 height 10
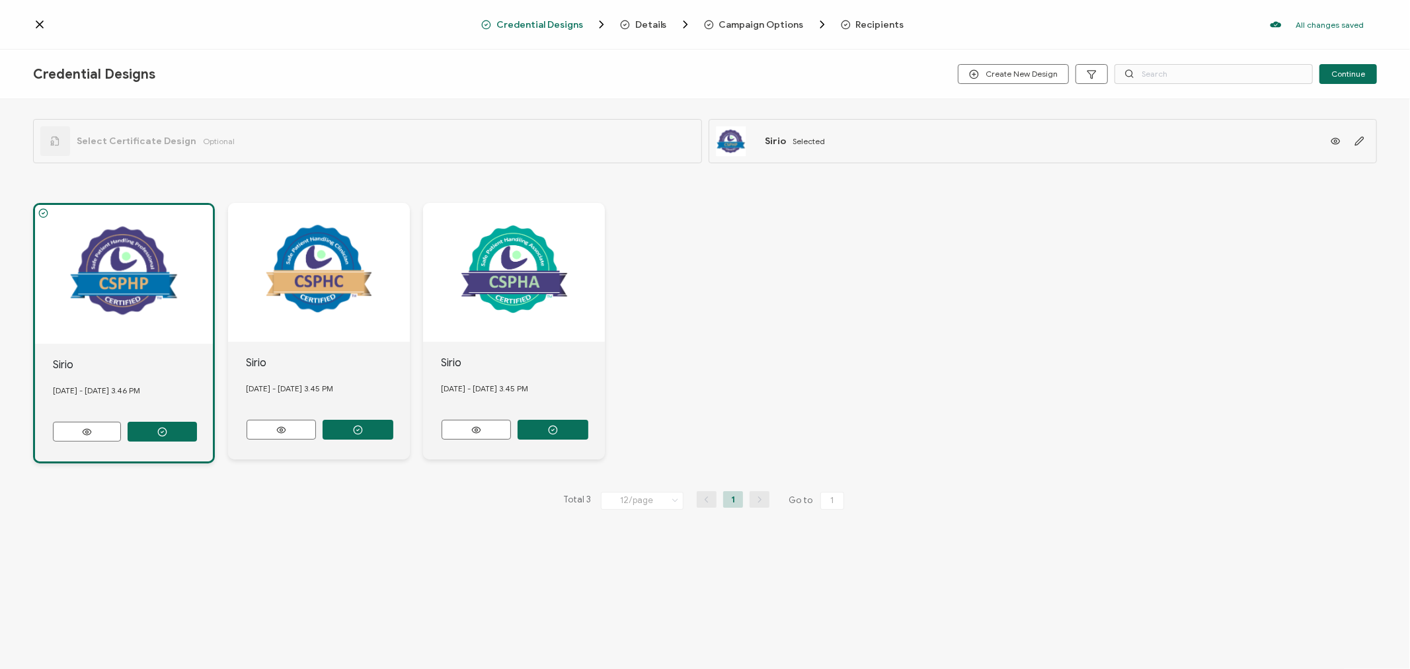
click at [868, 22] on span "Recipients" at bounding box center [880, 25] width 48 height 10
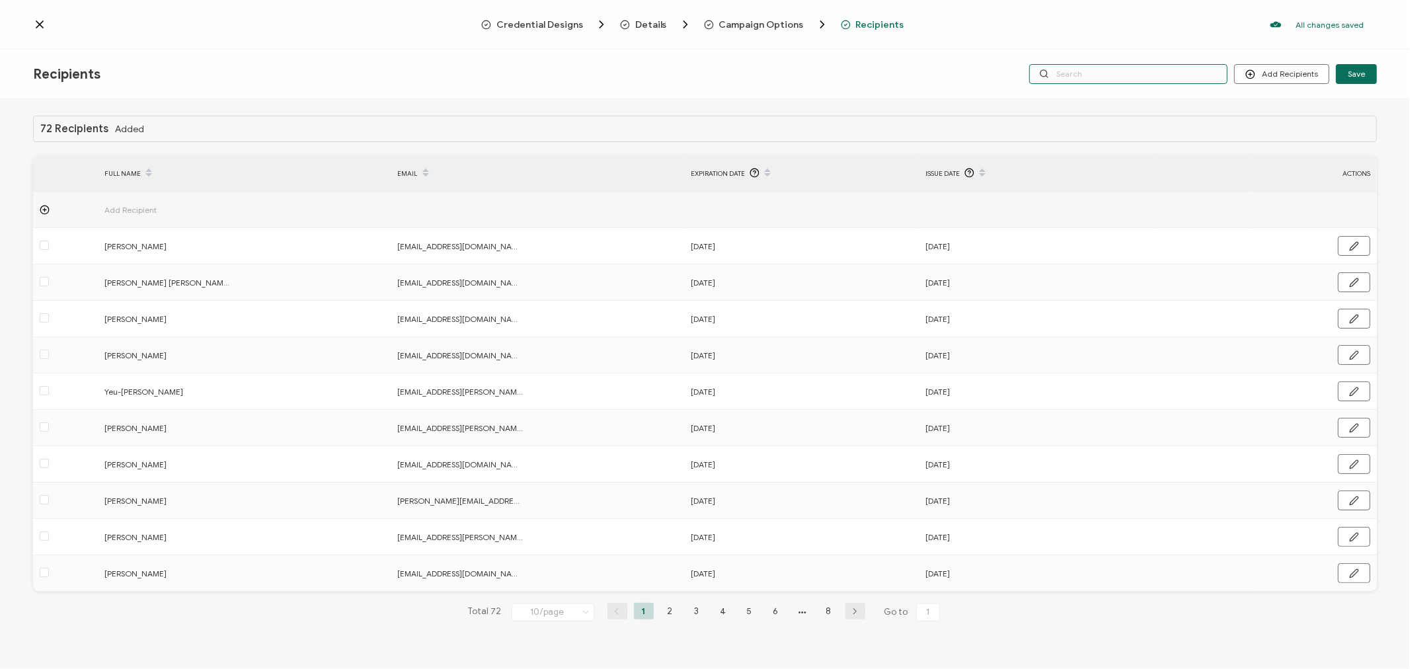
click at [1128, 77] on input "text" at bounding box center [1128, 74] width 198 height 20
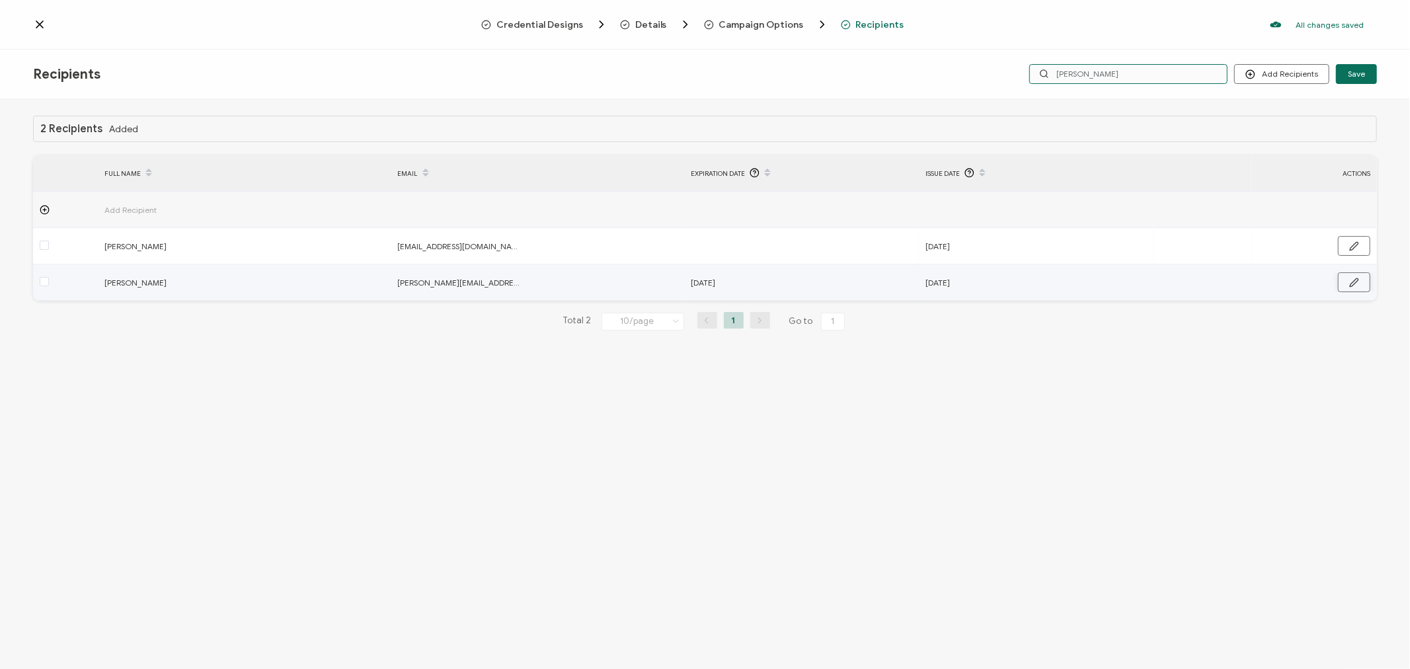
type input "[PERSON_NAME]"
click at [1361, 280] on button "button" at bounding box center [1354, 282] width 32 height 20
click at [783, 281] on input "[DATE]" at bounding box center [749, 282] width 116 height 21
type input "[DATE]"
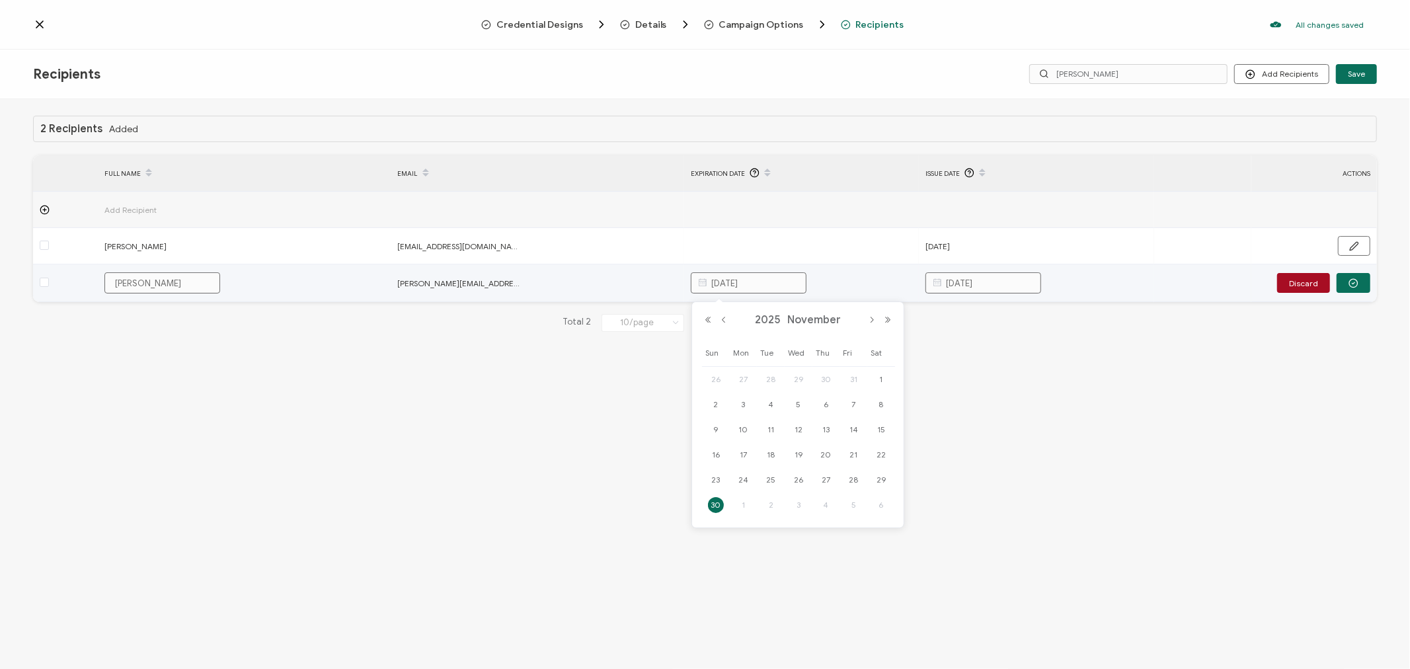
type input "[DATE]"
click at [999, 278] on input "[DATE]" at bounding box center [983, 282] width 116 height 21
click at [944, 318] on button "Previous Year" at bounding box center [943, 319] width 16 height 9
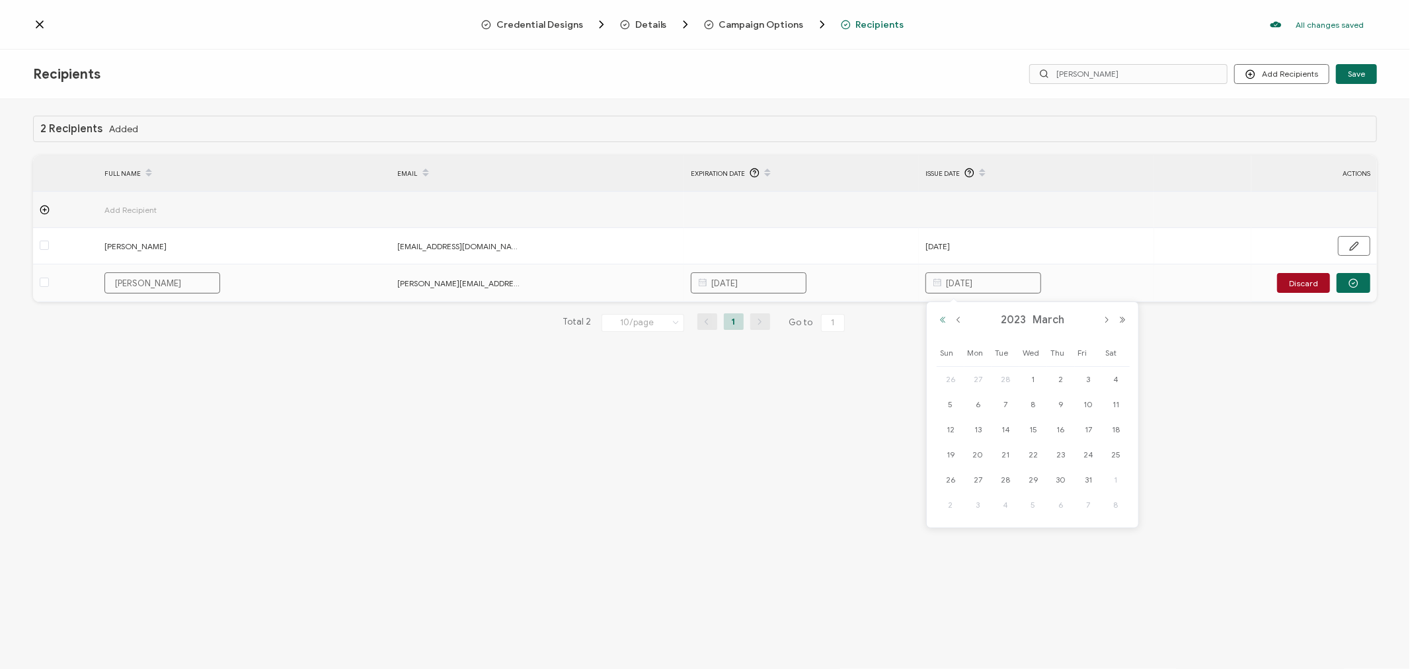
click at [944, 318] on button "Previous Year" at bounding box center [943, 319] width 16 height 9
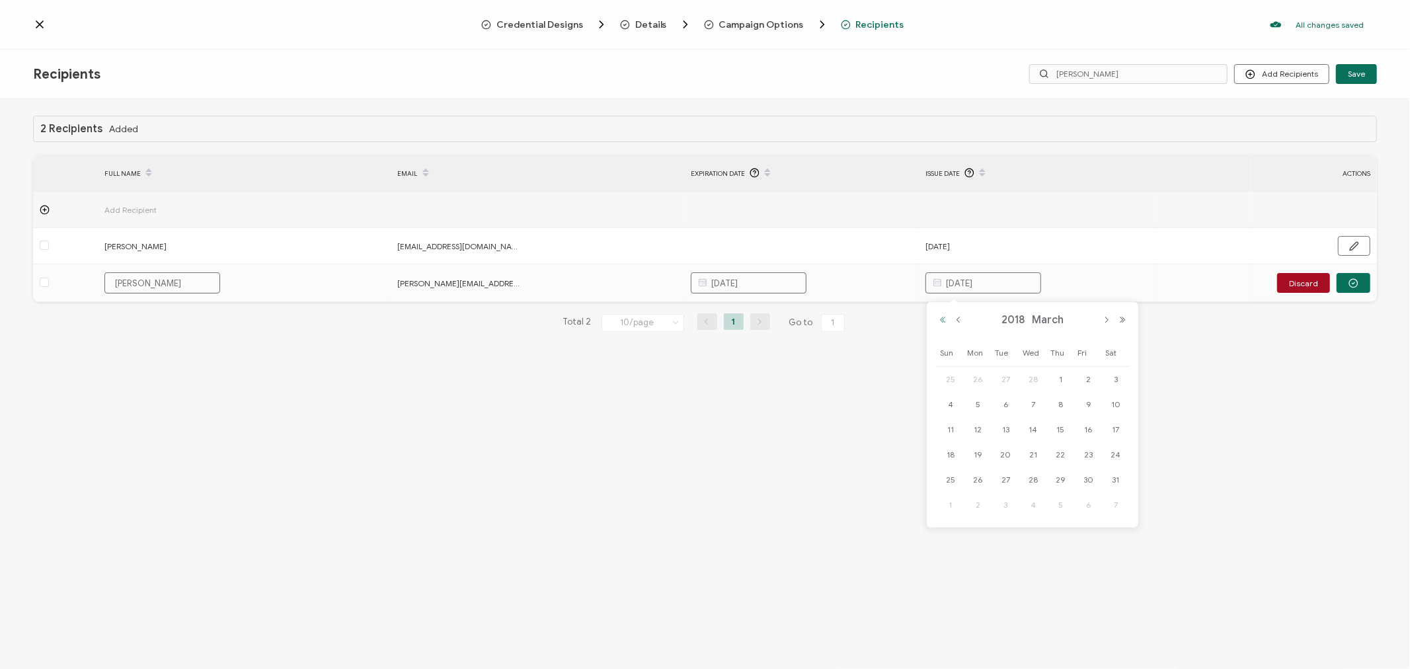
click at [944, 318] on button "Previous Year" at bounding box center [943, 319] width 16 height 9
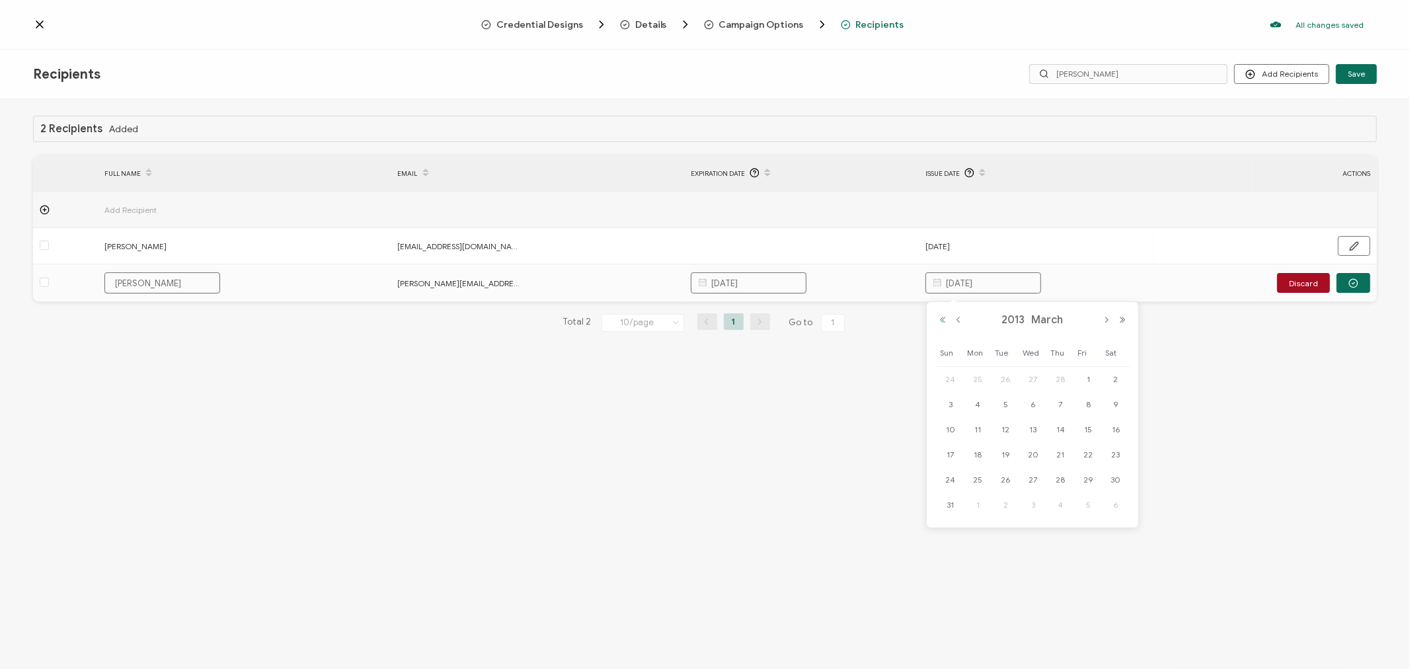
click at [944, 318] on button "Previous Year" at bounding box center [943, 319] width 16 height 9
click at [1104, 316] on button "Next Month" at bounding box center [1106, 319] width 16 height 9
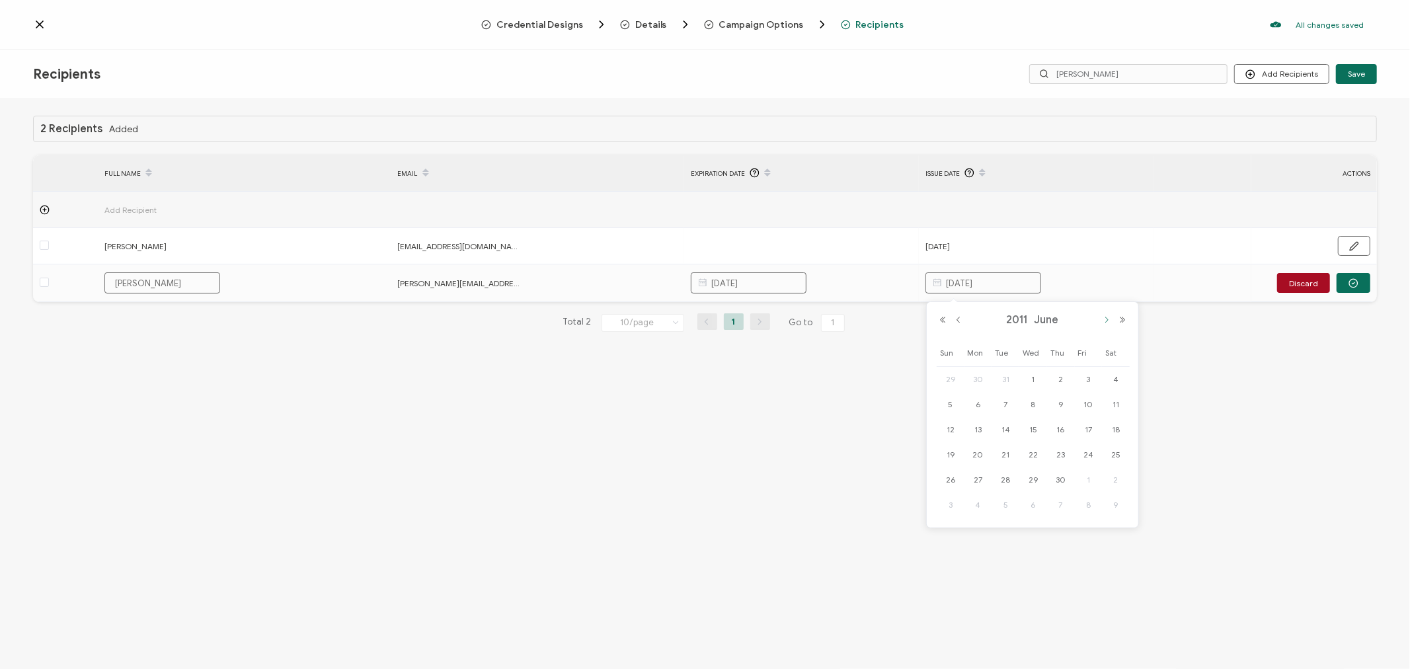
click at [1104, 316] on button "Next Month" at bounding box center [1106, 319] width 16 height 9
click at [1102, 315] on button "Next Month" at bounding box center [1106, 319] width 16 height 9
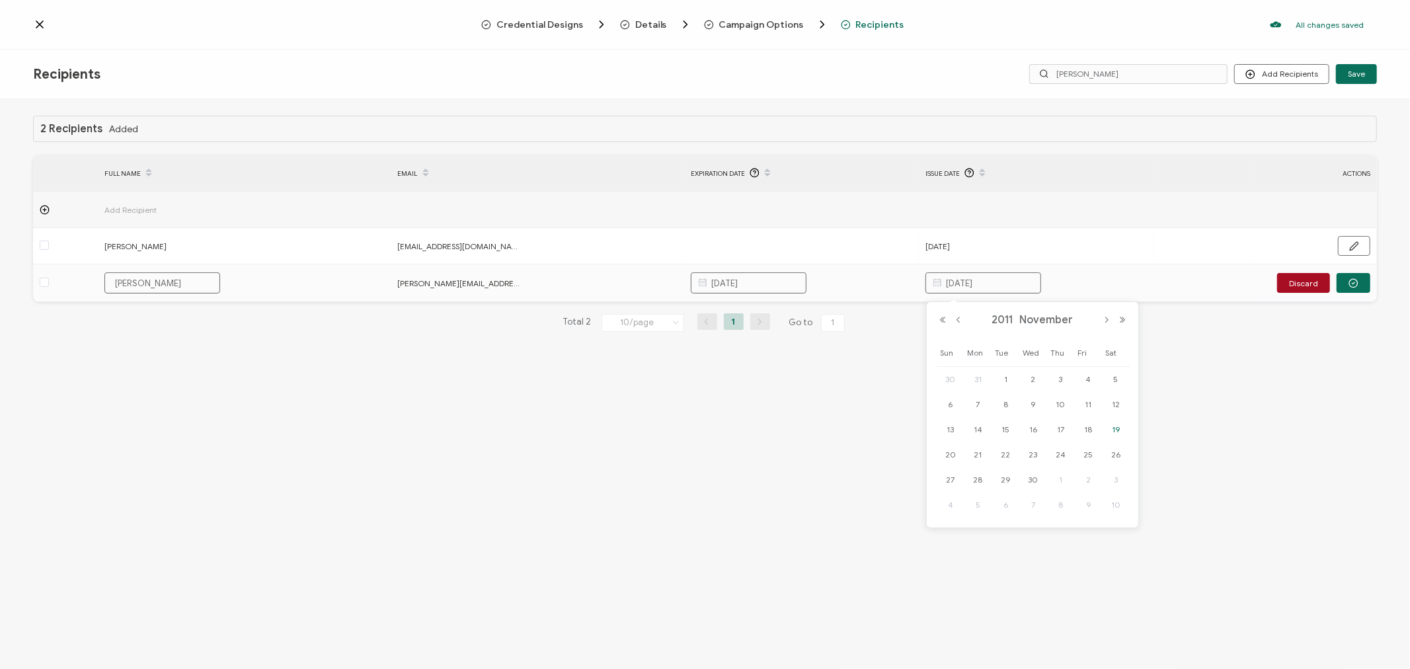
click at [1116, 430] on span "19" at bounding box center [1116, 430] width 16 height 16
type input "[DATE]"
click at [1367, 279] on button "button" at bounding box center [1353, 283] width 34 height 20
click at [1363, 75] on span "Save" at bounding box center [1356, 74] width 17 height 8
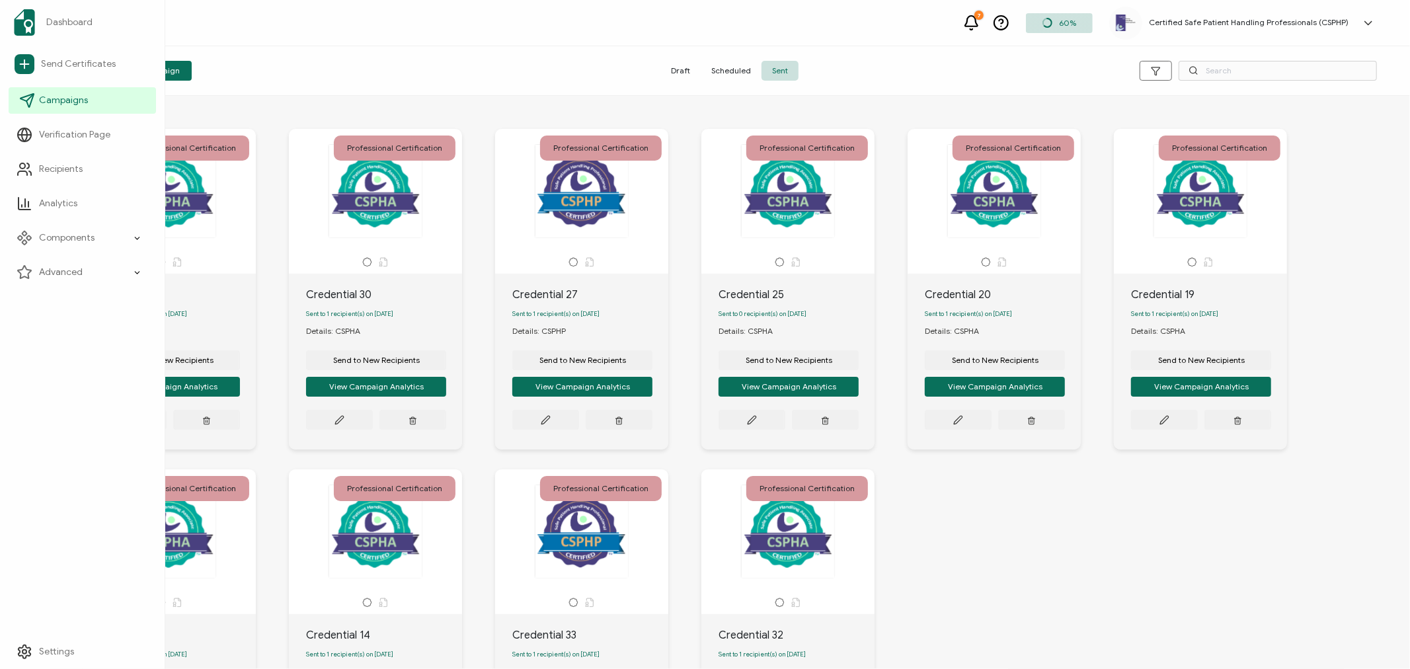
click at [34, 97] on icon at bounding box center [27, 101] width 16 height 16
